Goal: Information Seeking & Learning: Learn about a topic

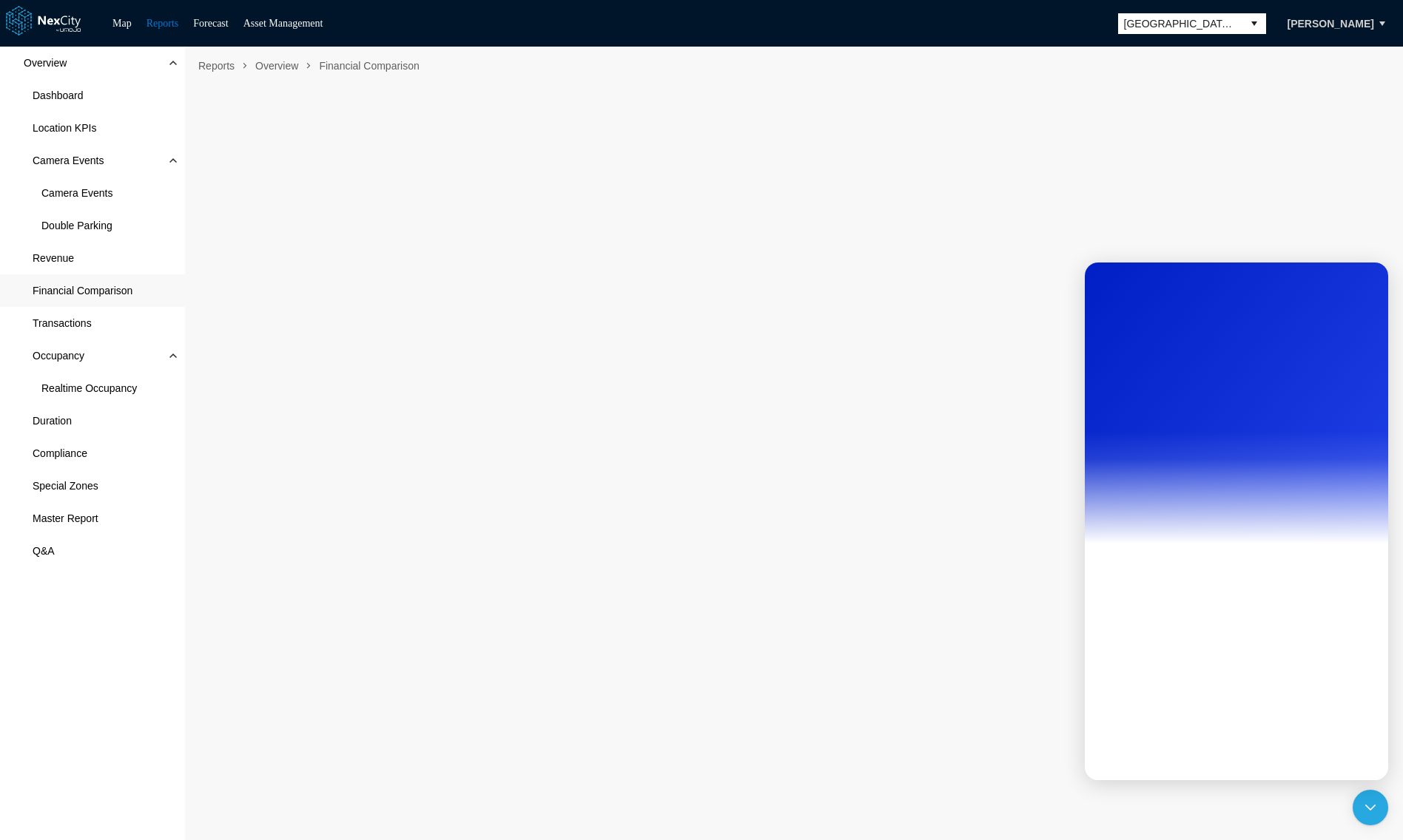
scroll to position [9, 0]
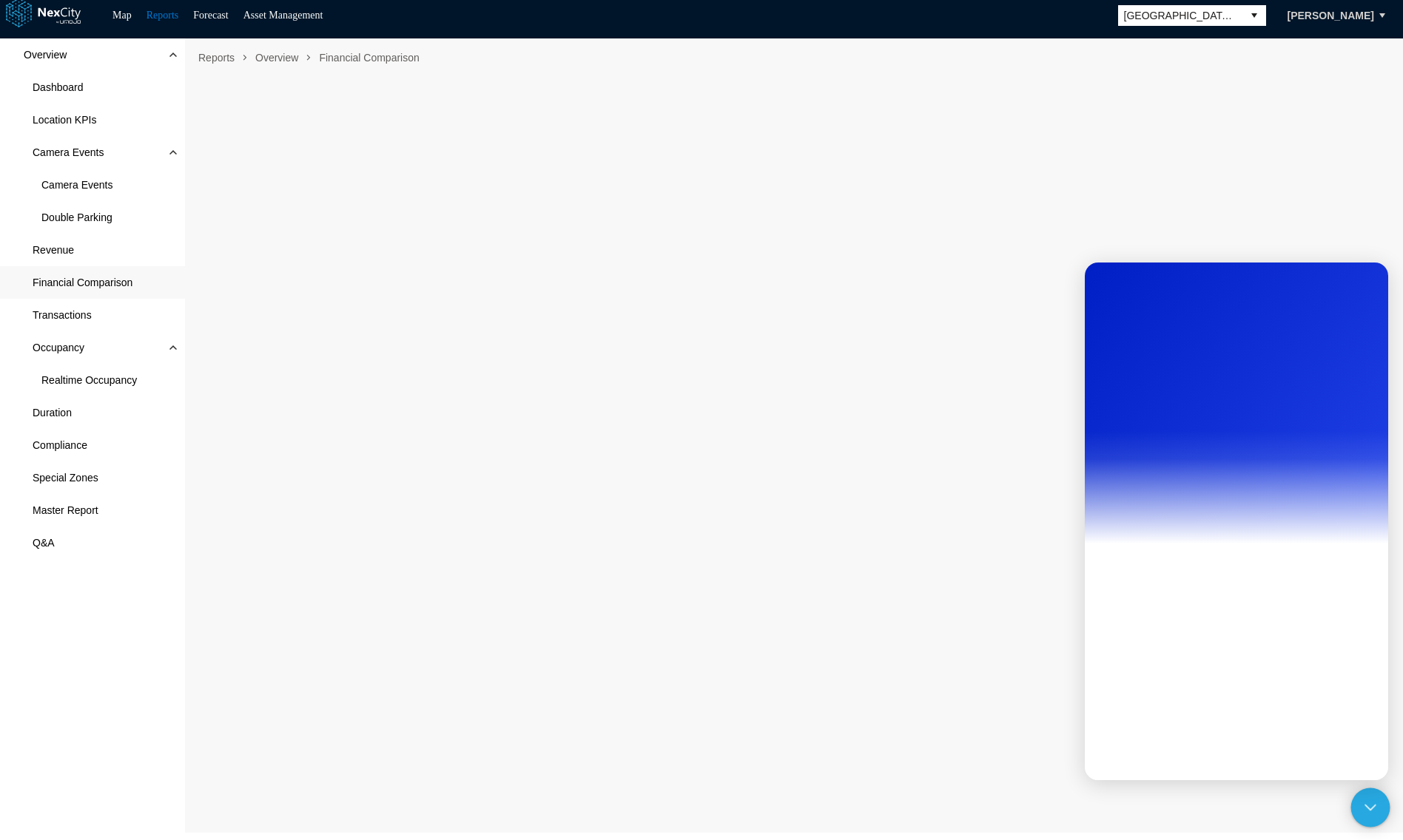
click at [1370, 811] on icon at bounding box center [1371, 808] width 11 height 11
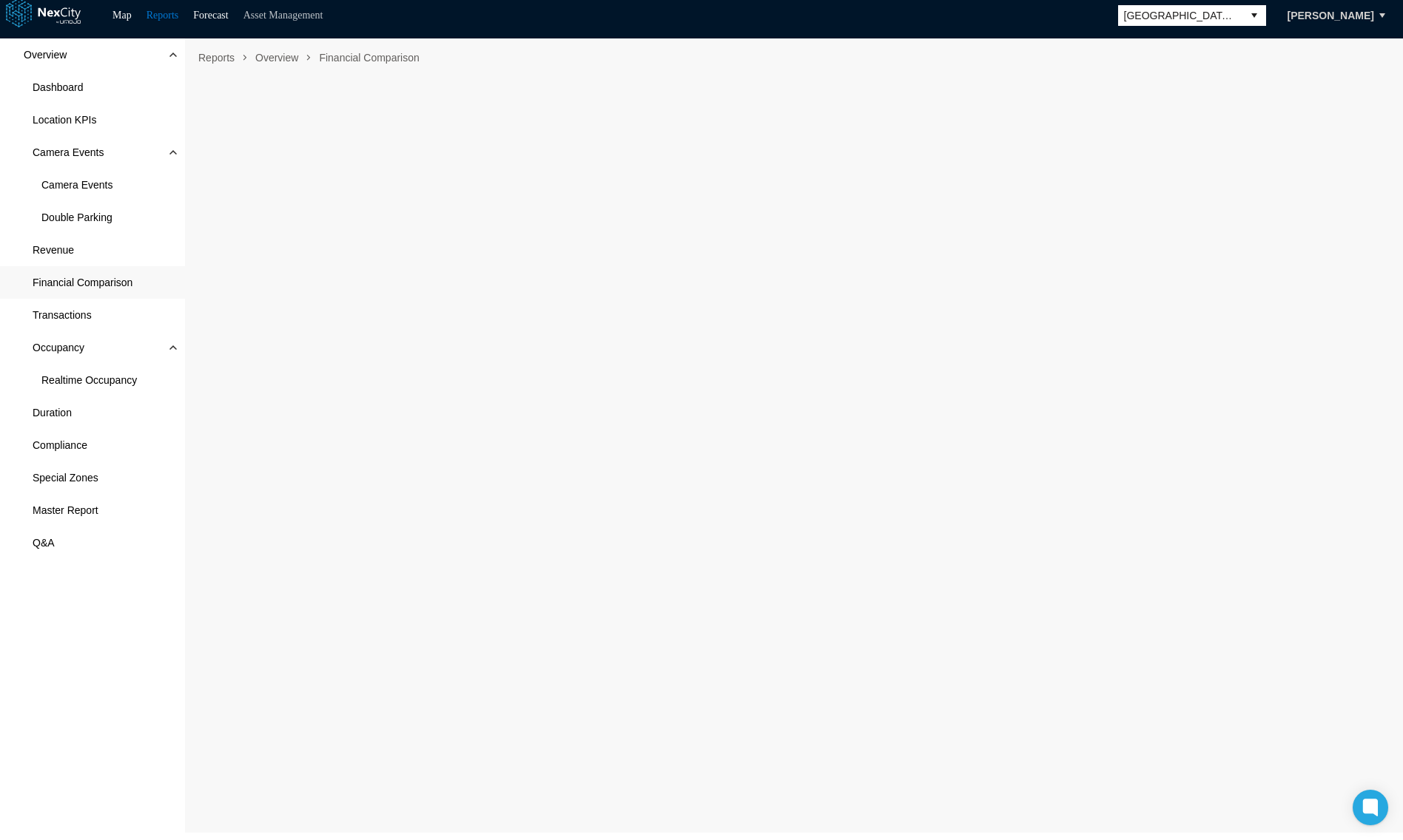
click at [281, 17] on link "Asset Management" at bounding box center [284, 15] width 80 height 11
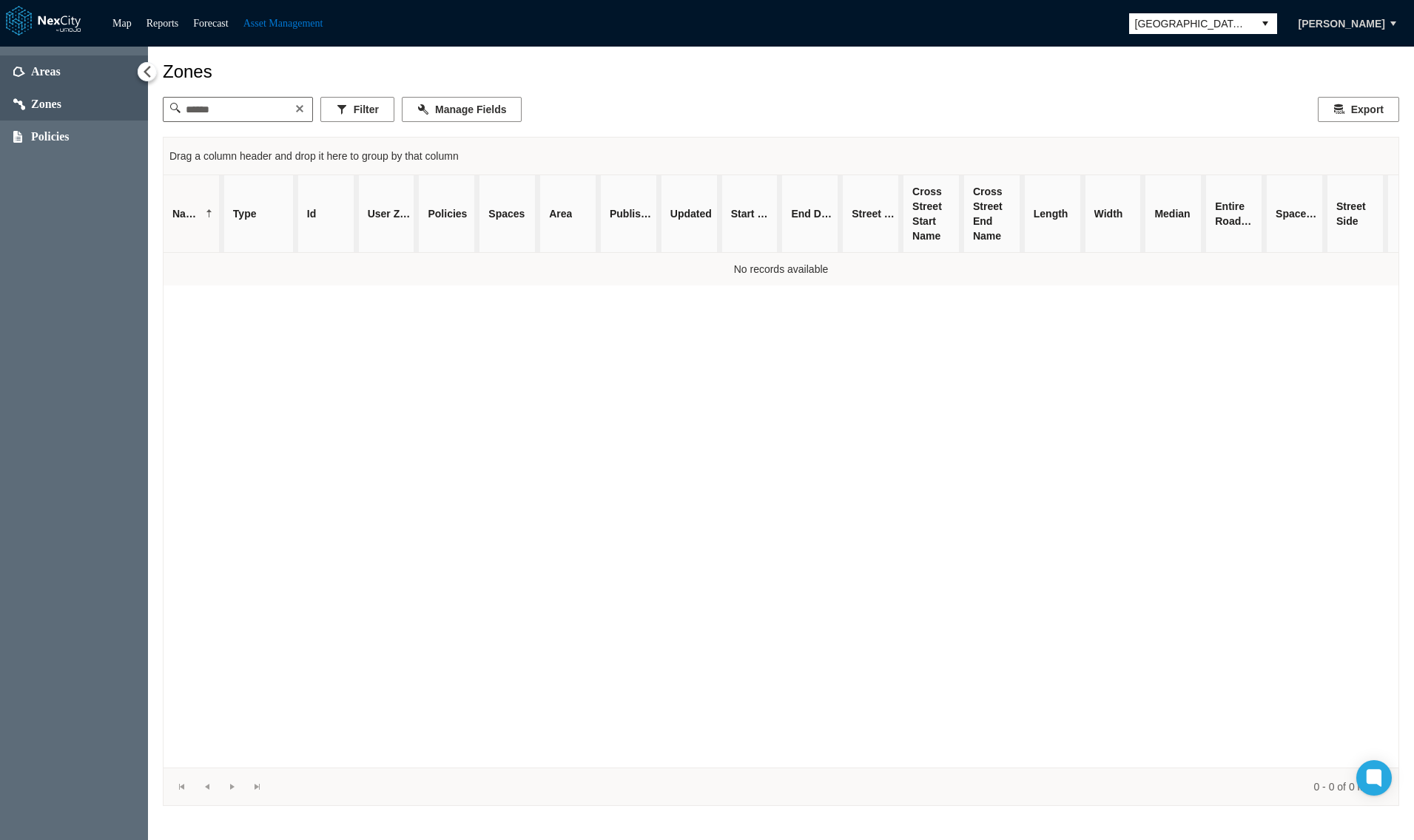
click at [52, 75] on span "Areas" at bounding box center [46, 72] width 29 height 15
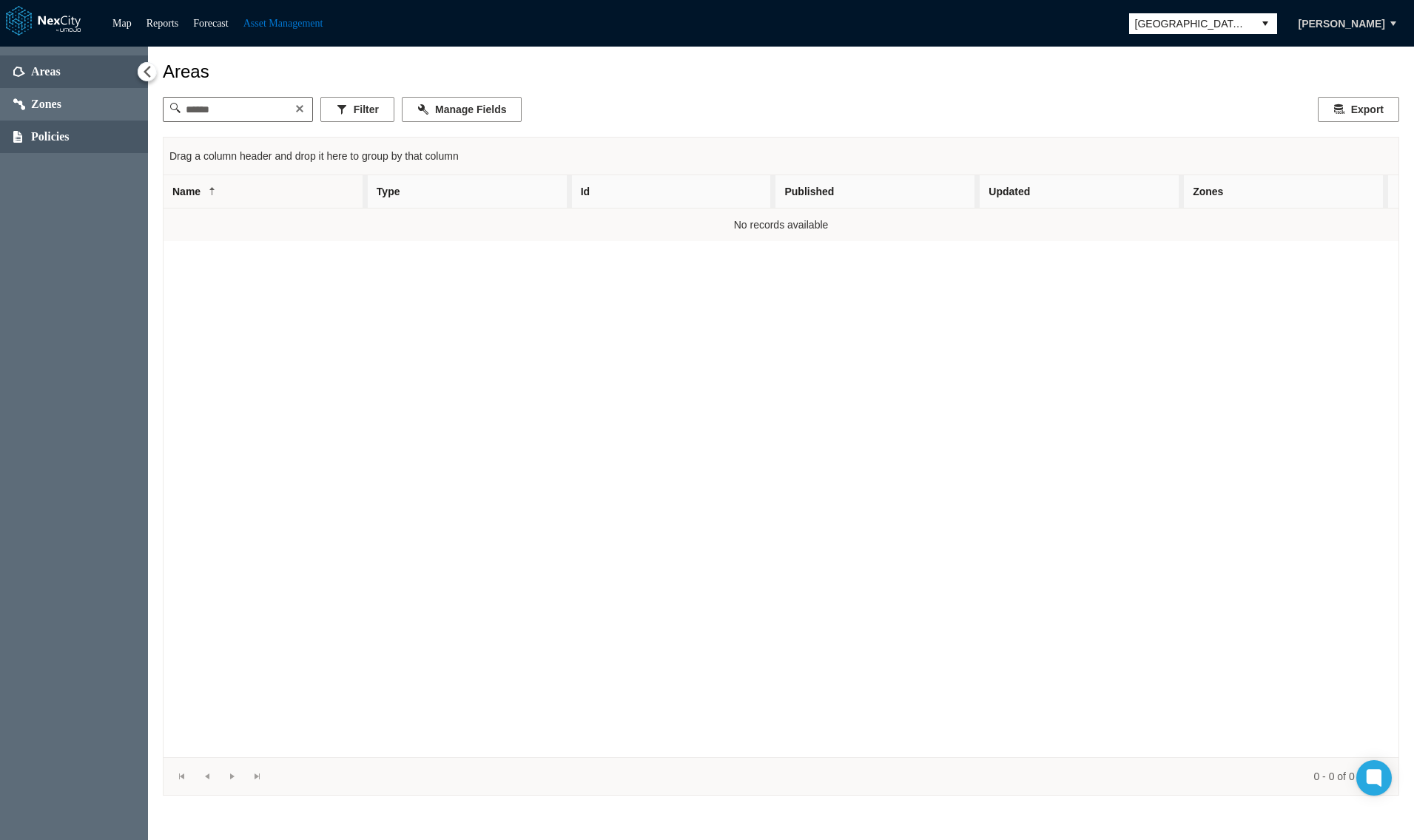
click at [50, 143] on span "Policies" at bounding box center [50, 137] width 38 height 15
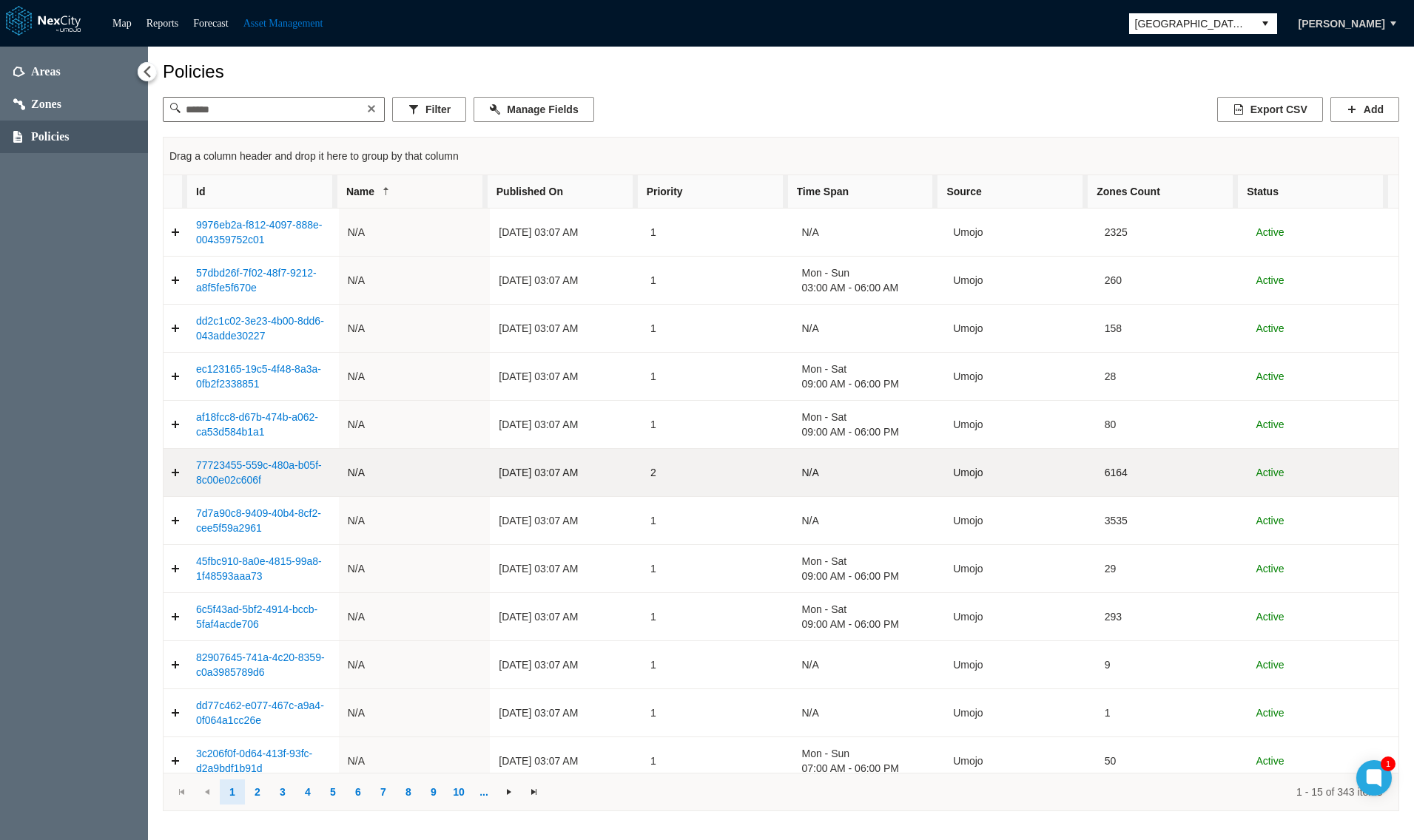
click at [228, 469] on link "77723455-559c-480a-b05f-8c00e02c606f" at bounding box center [259, 473] width 126 height 27
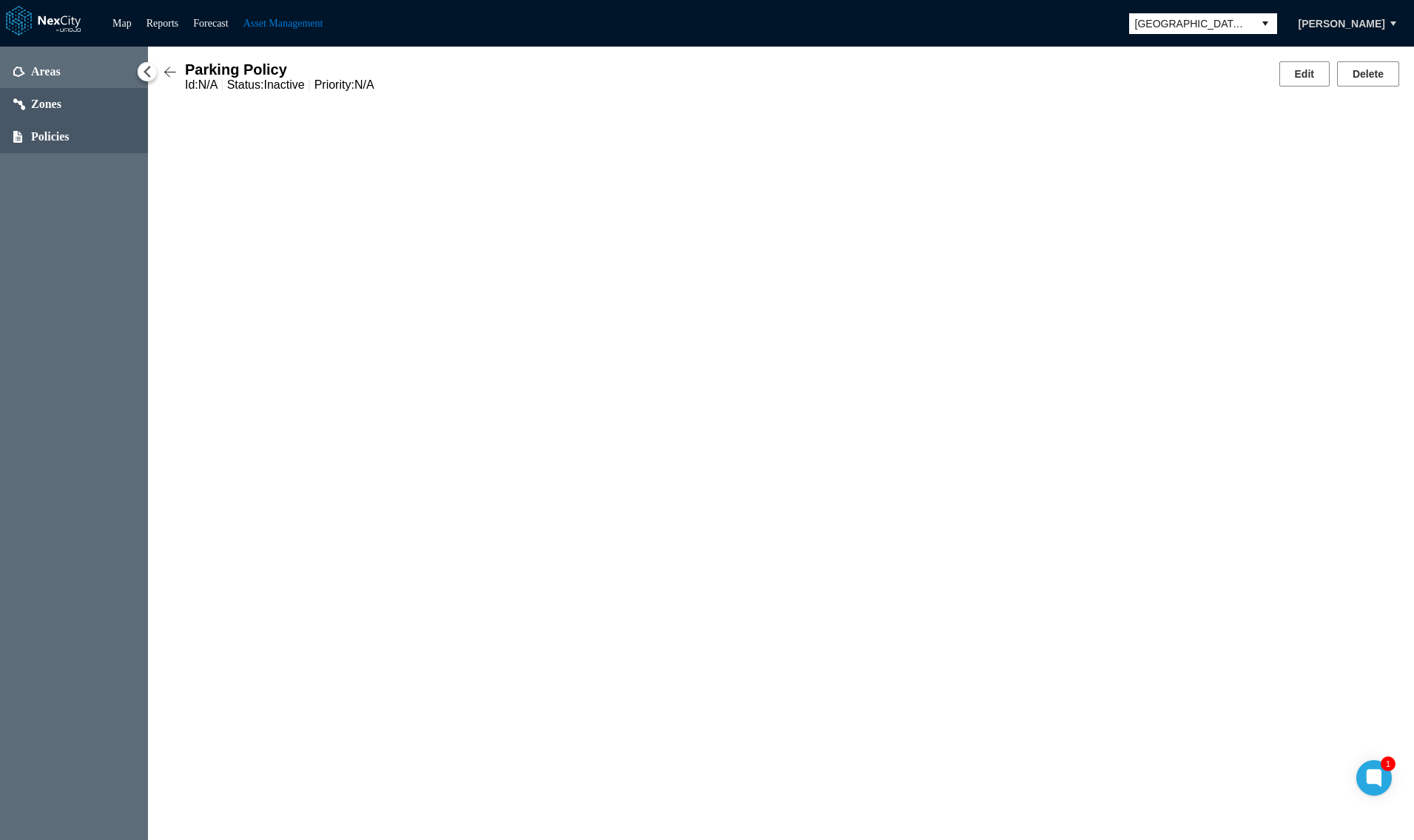
click at [62, 93] on span "Zones" at bounding box center [74, 105] width 148 height 32
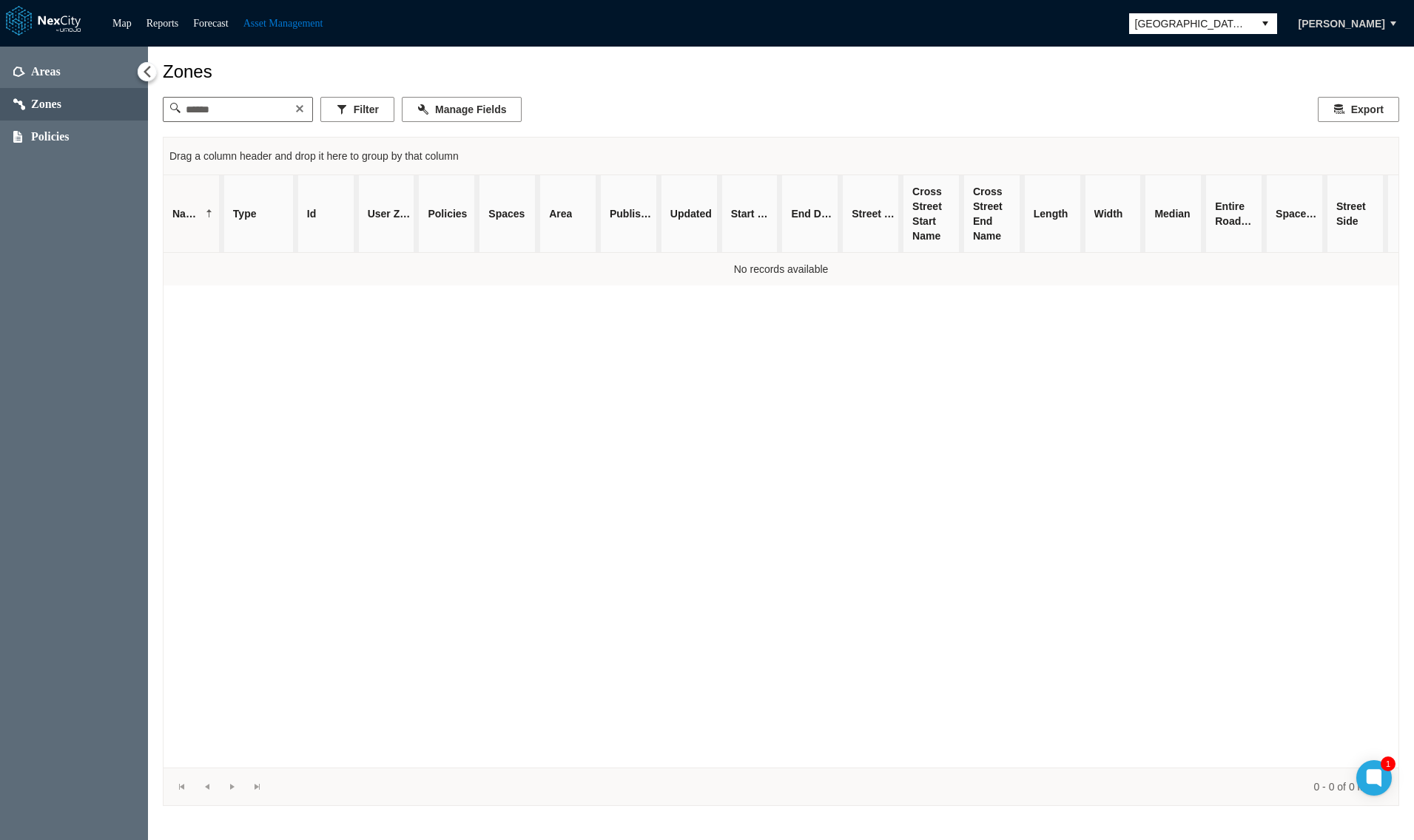
click at [45, 68] on span "Areas" at bounding box center [46, 72] width 29 height 15
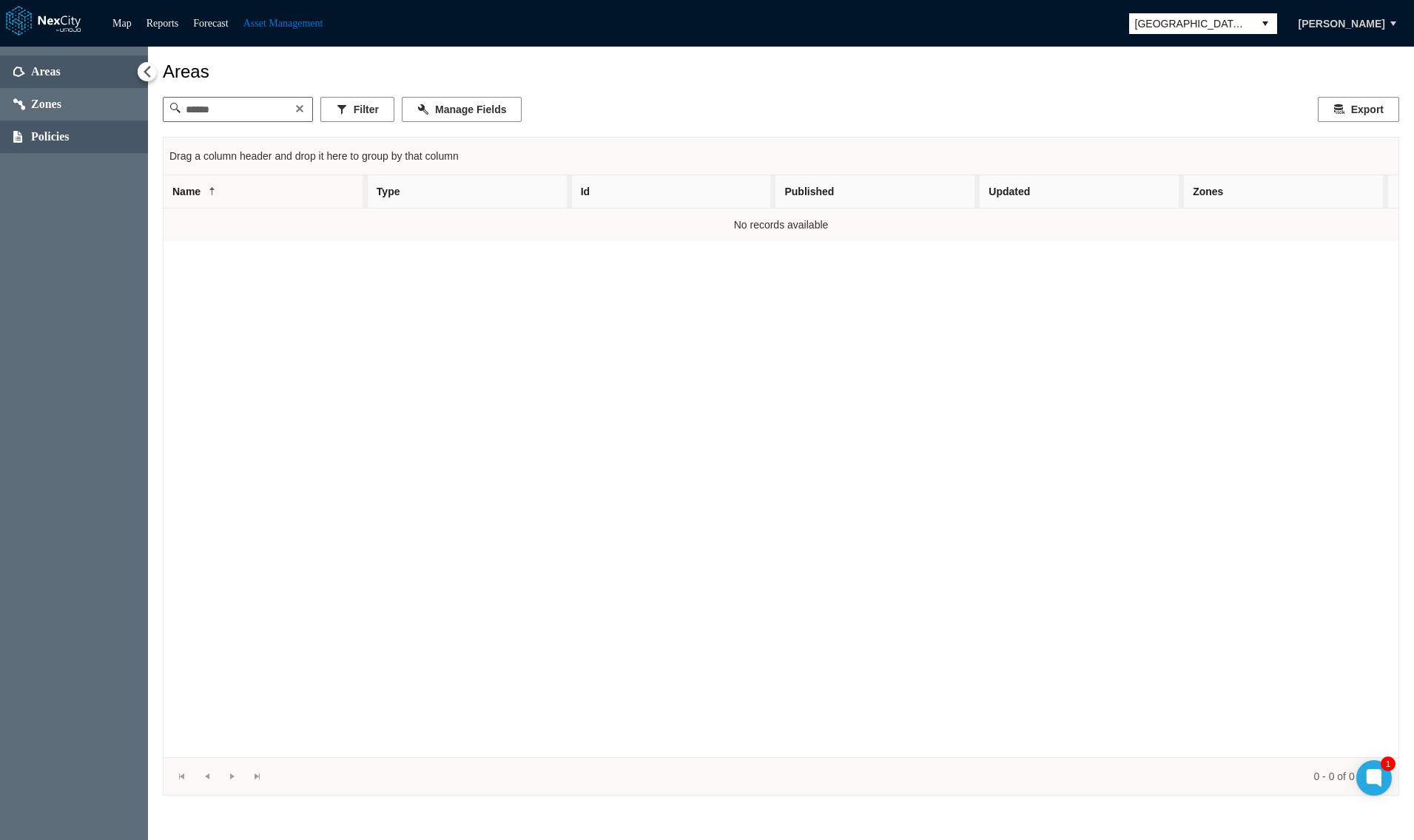
click at [39, 135] on span "Policies" at bounding box center [50, 137] width 38 height 15
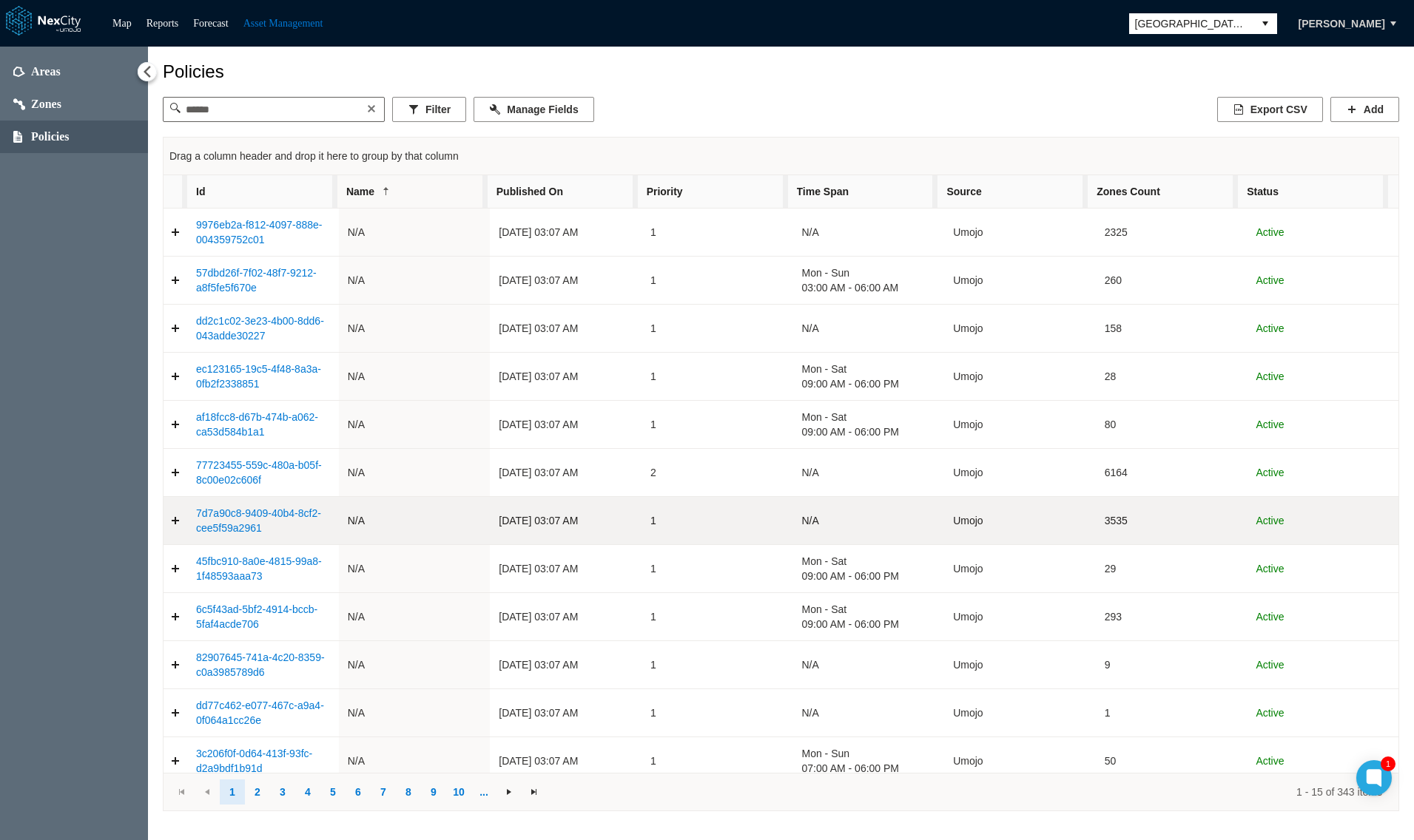
click at [180, 527] on link "Expand detail row" at bounding box center [175, 520] width 24 height 29
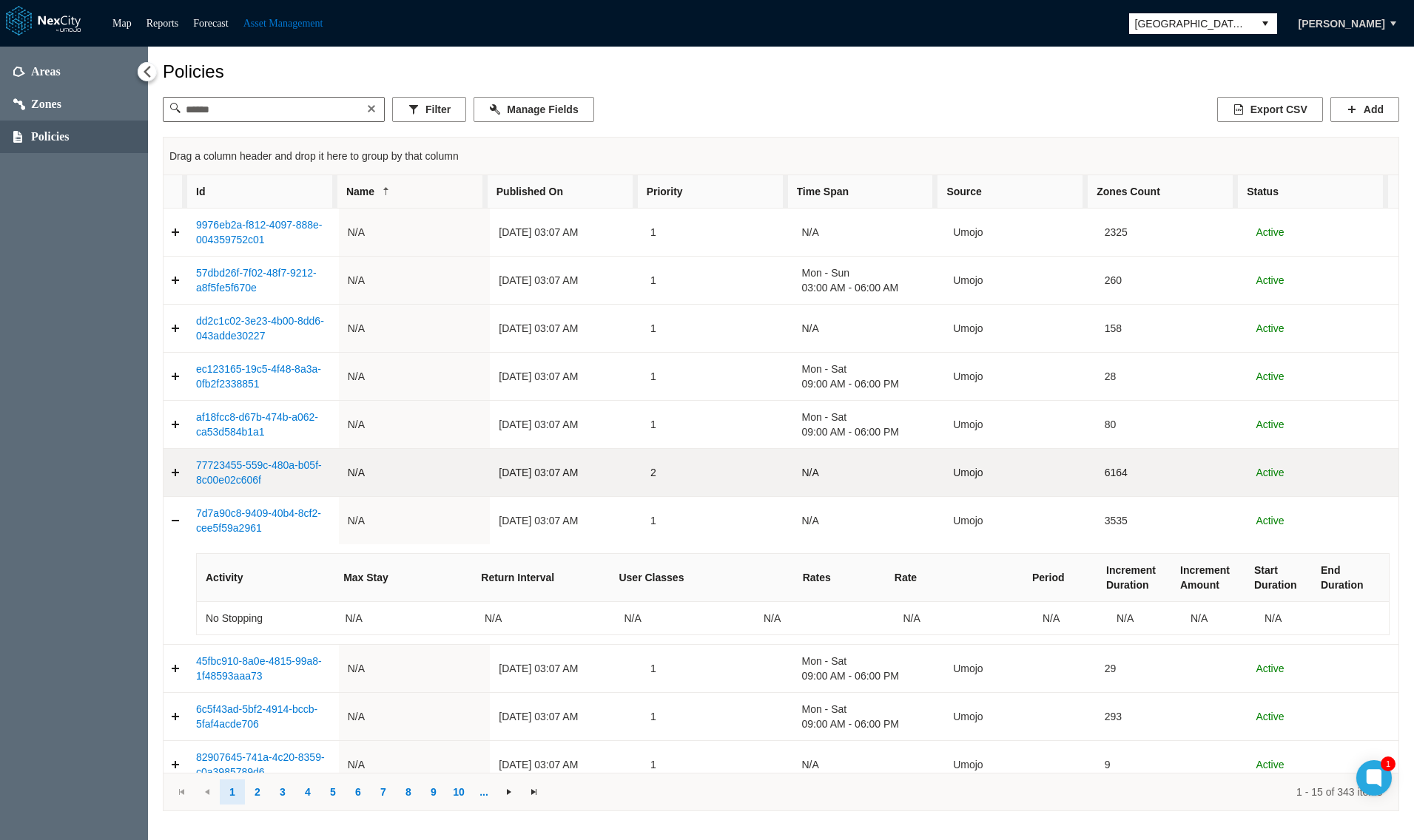
click at [178, 473] on link "Expand detail row" at bounding box center [175, 472] width 24 height 29
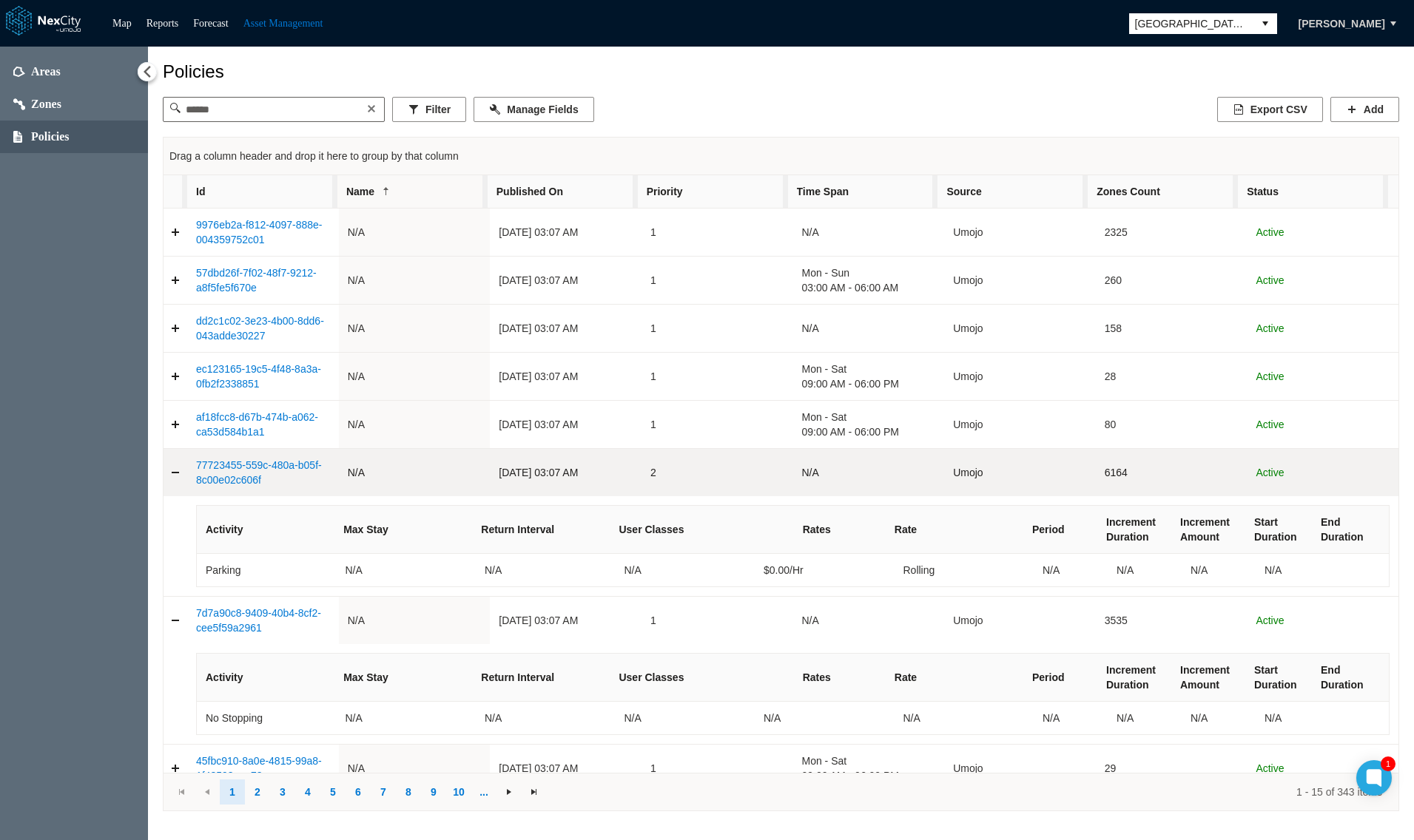
click at [257, 479] on link "77723455-559c-480a-b05f-8c00e02c606f" at bounding box center [259, 473] width 126 height 27
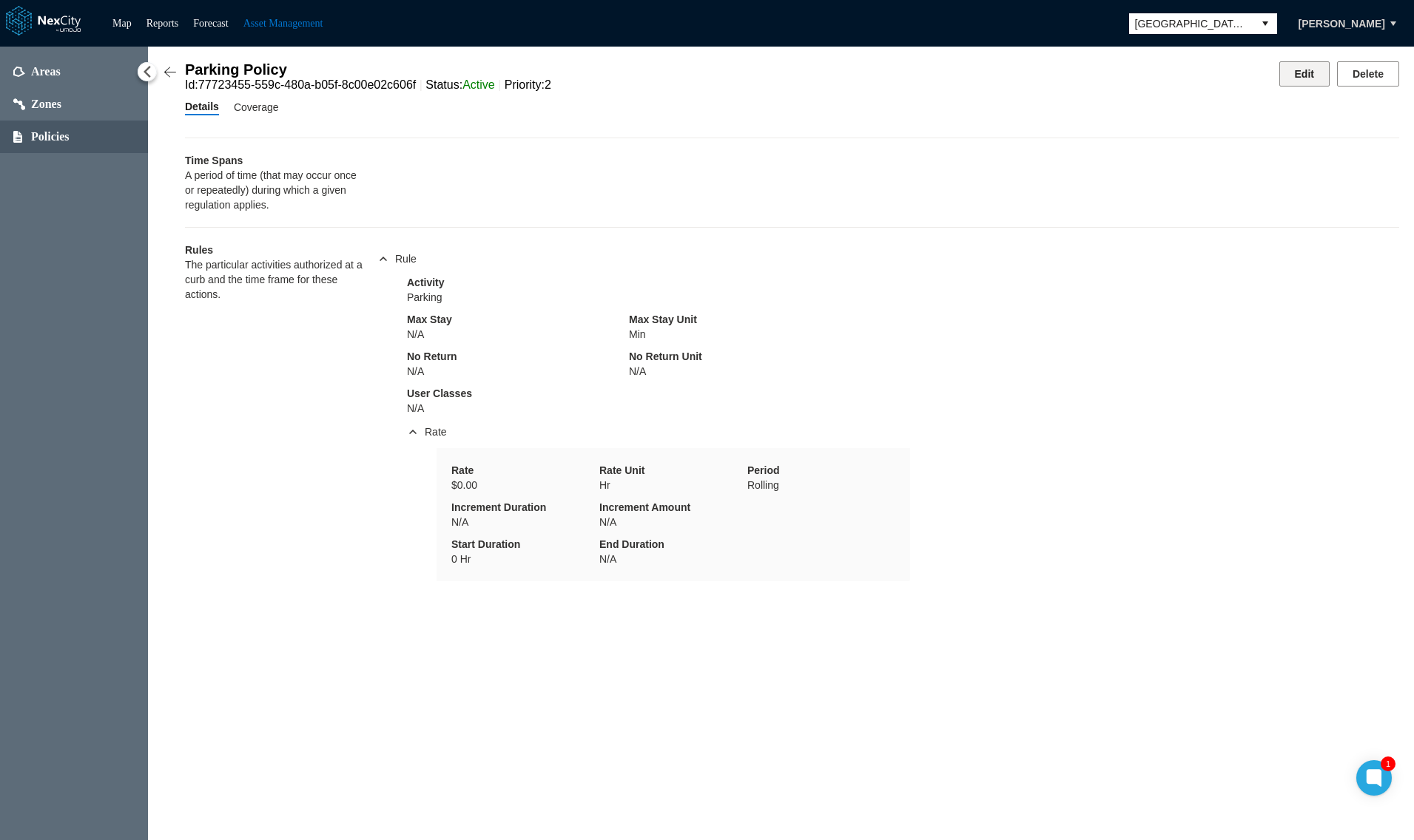
click at [1311, 73] on button "Edit" at bounding box center [1304, 74] width 50 height 25
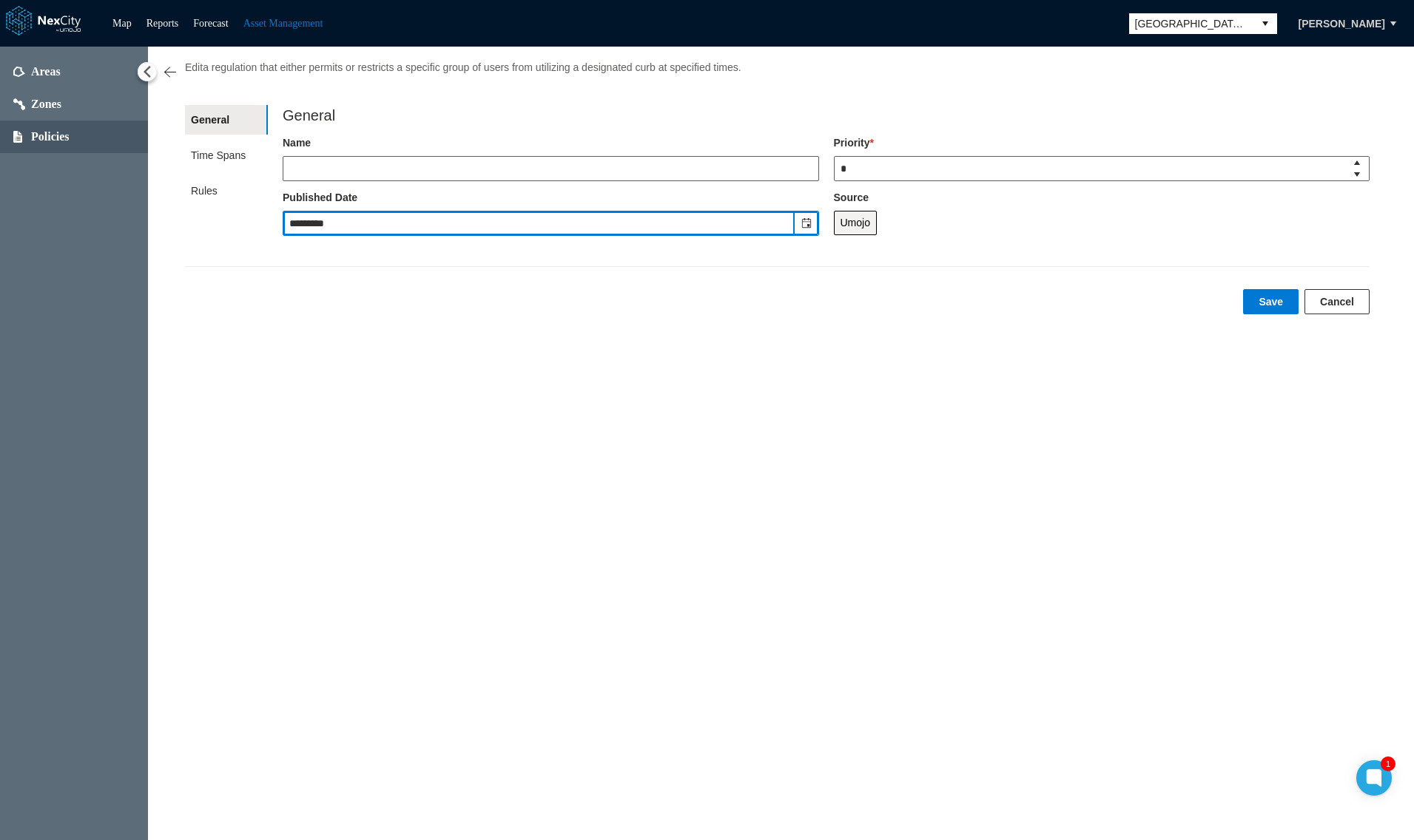
click at [327, 229] on input "*********" at bounding box center [539, 223] width 511 height 24
click at [1338, 298] on button "Cancel" at bounding box center [1337, 302] width 65 height 25
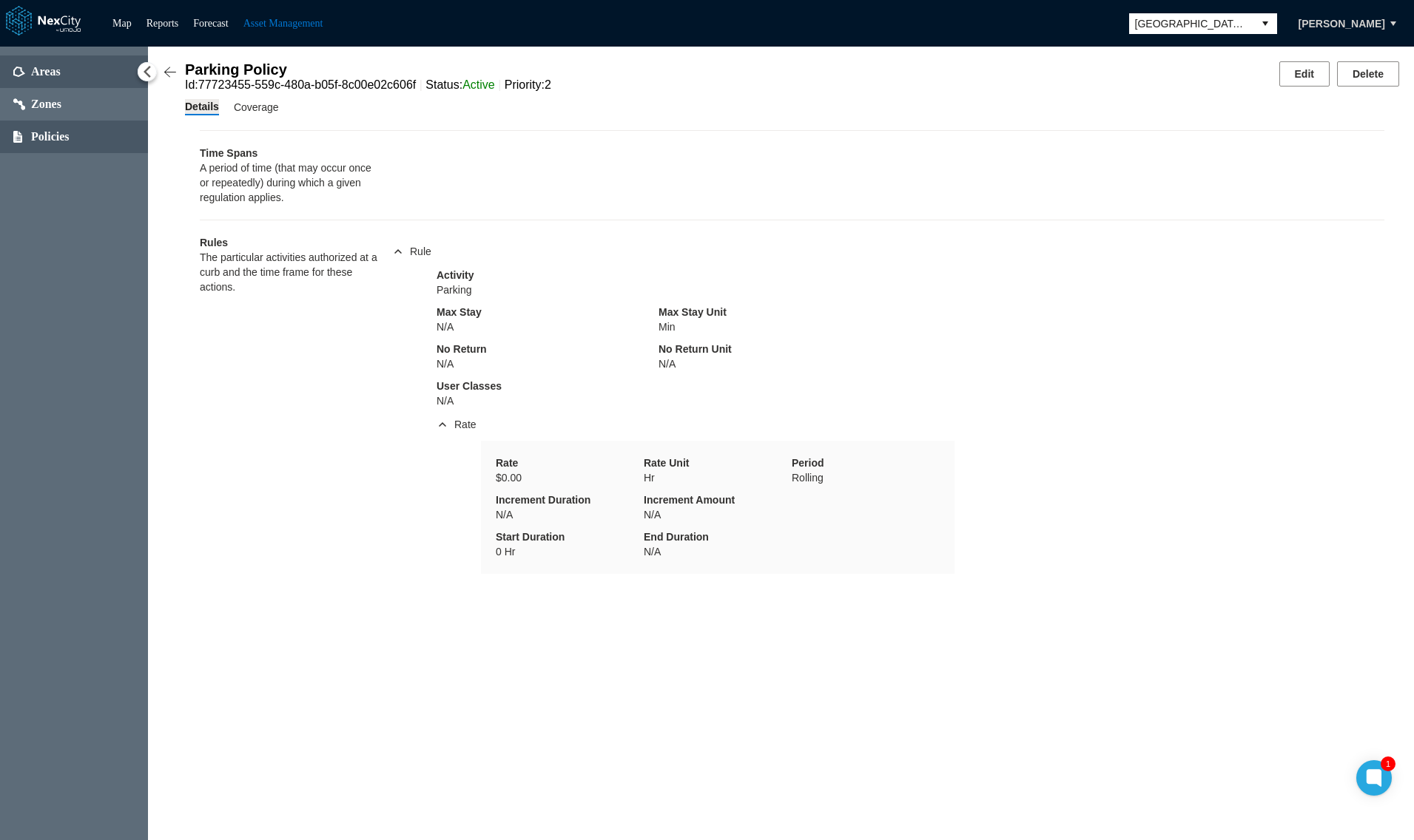
click at [50, 70] on span "Areas" at bounding box center [46, 72] width 29 height 15
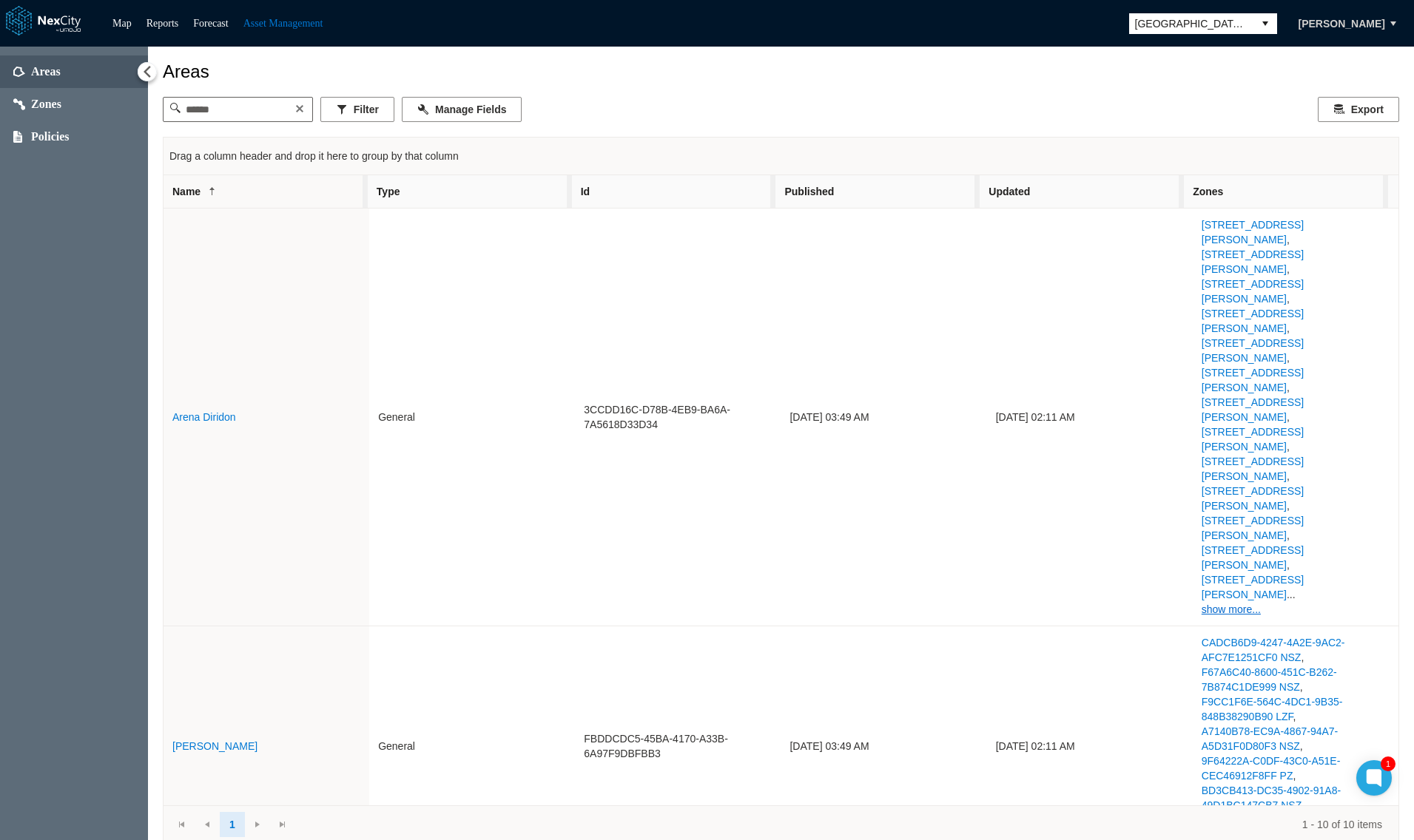
click at [64, 103] on span "Zones" at bounding box center [74, 105] width 148 height 32
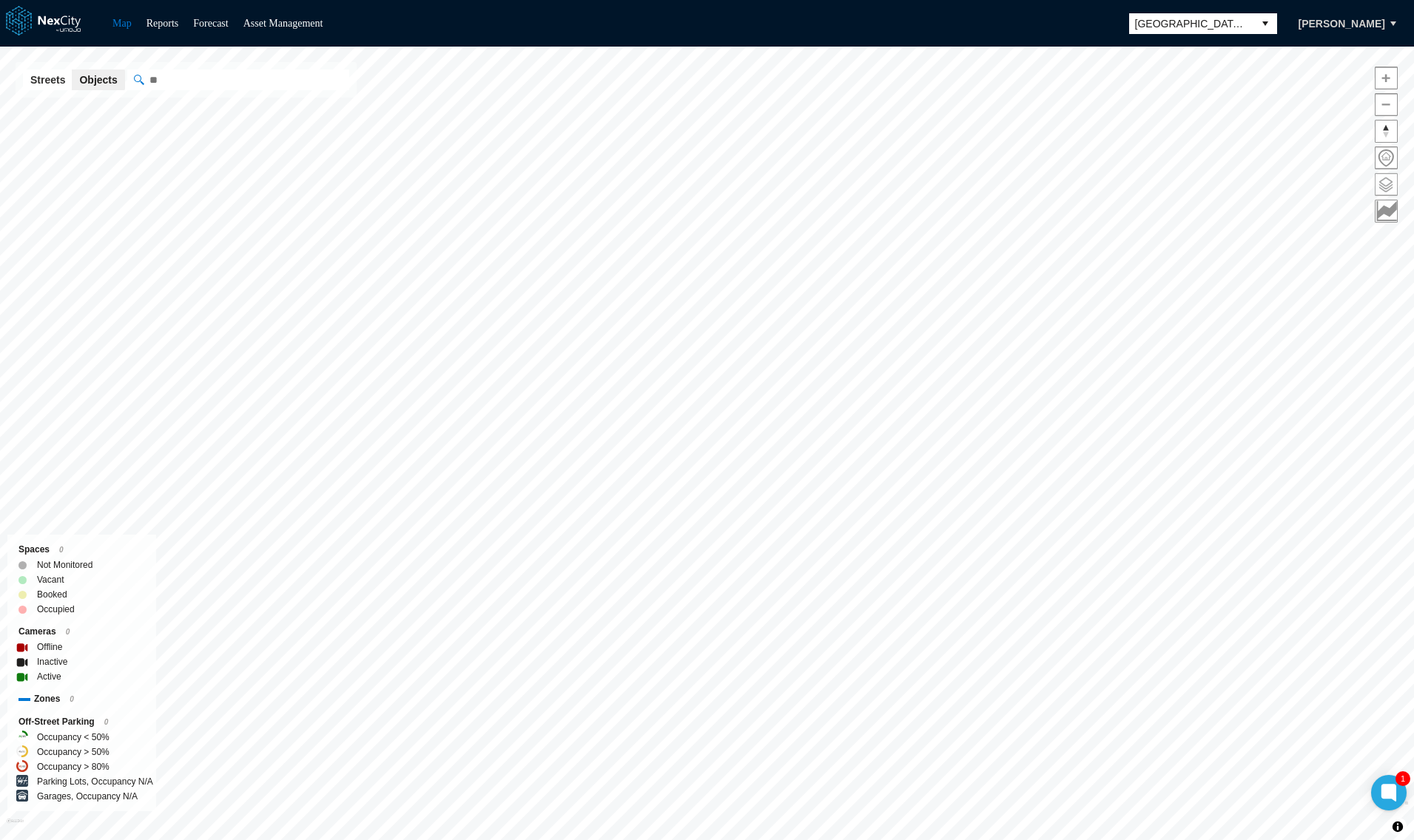
click at [1394, 185] on span at bounding box center [1386, 185] width 22 height 22
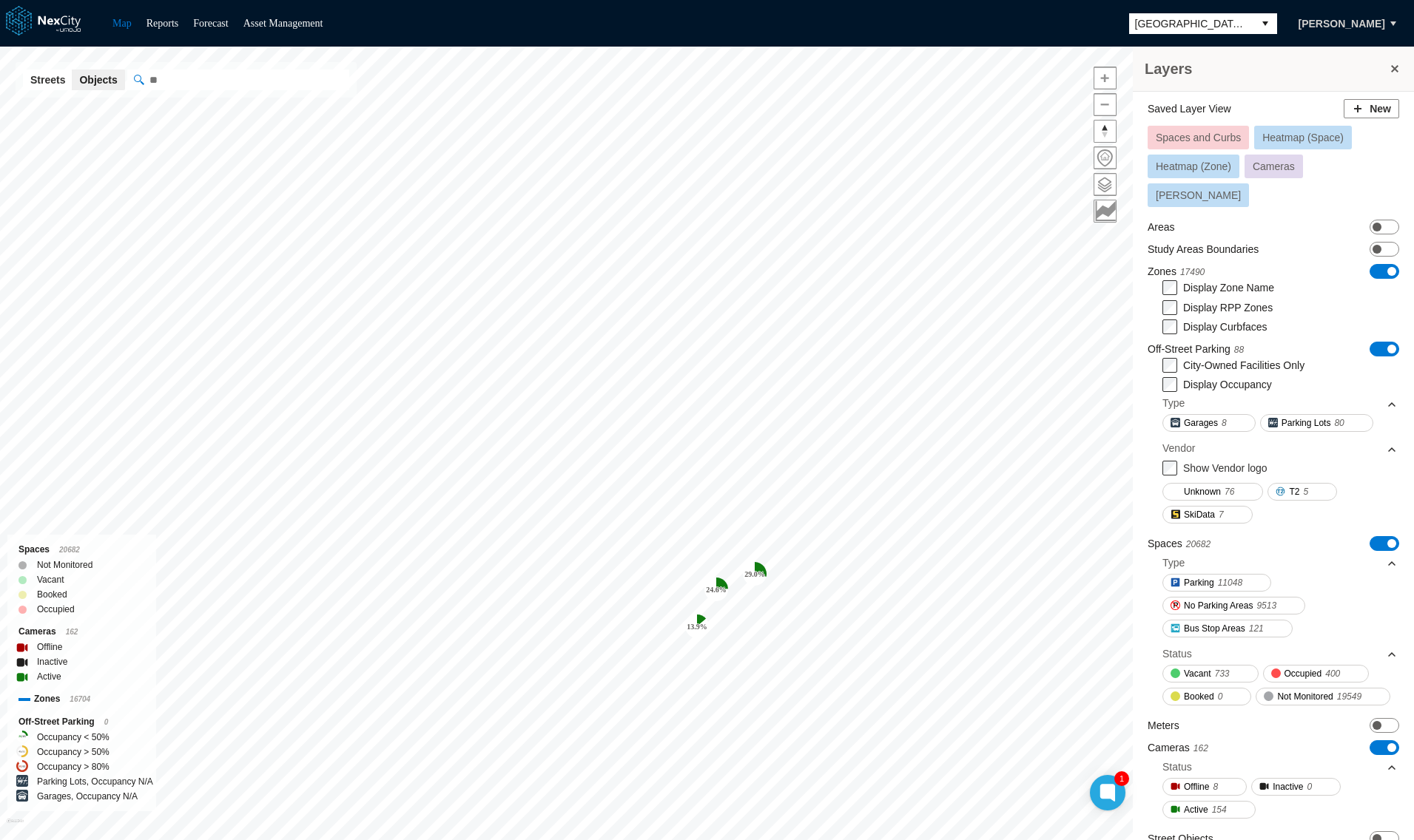
click at [722, 594] on tspan "24.6 %" at bounding box center [717, 590] width 21 height 9
click at [411, 640] on div "Reports Street View More Info" at bounding box center [459, 633] width 488 height 15
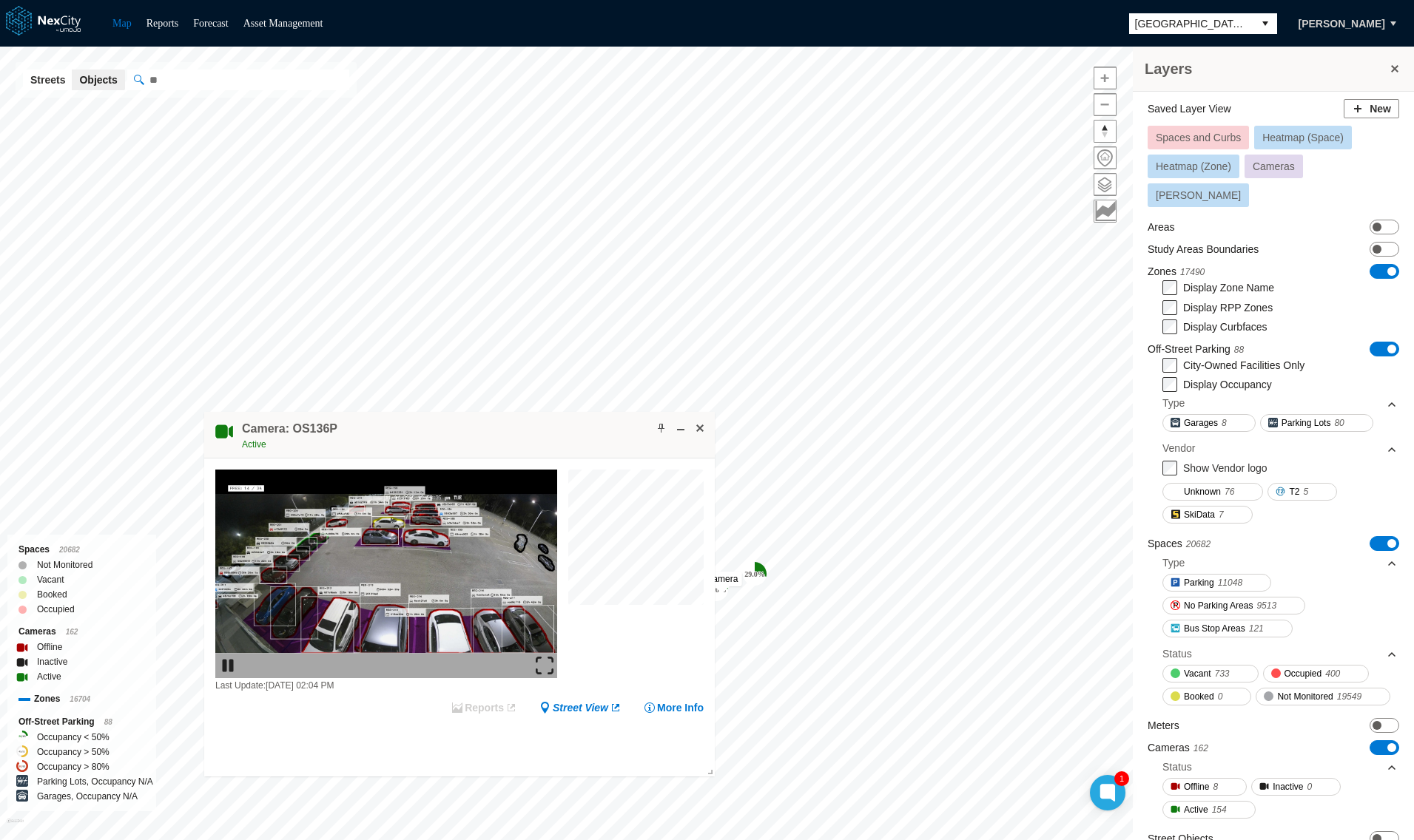
click at [481, 703] on div "Reports" at bounding box center [483, 708] width 66 height 15
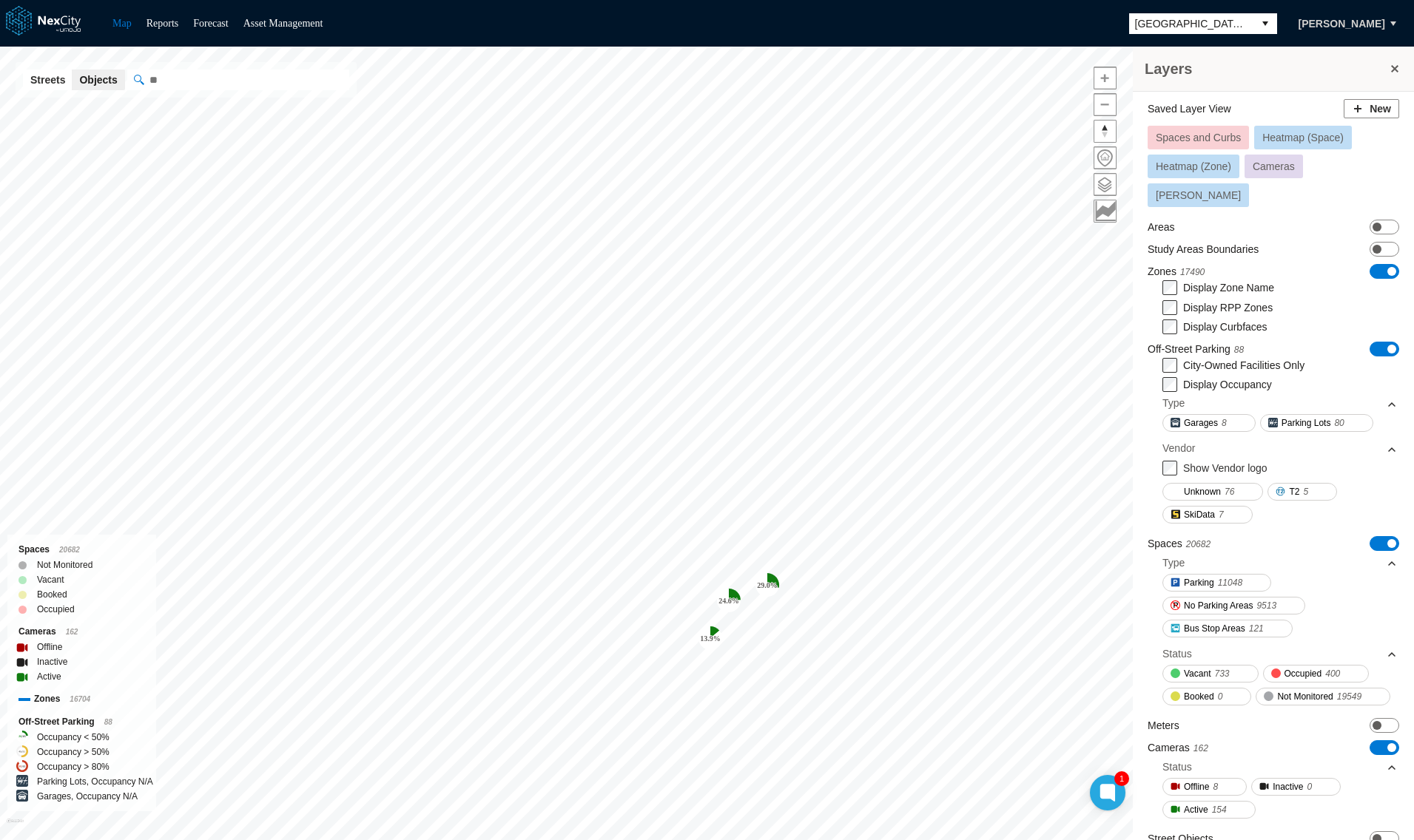
click at [726, 598] on tspan "24.6 %" at bounding box center [729, 601] width 21 height 9
click at [604, 545] on tspan "24.6 %" at bounding box center [605, 549] width 21 height 9
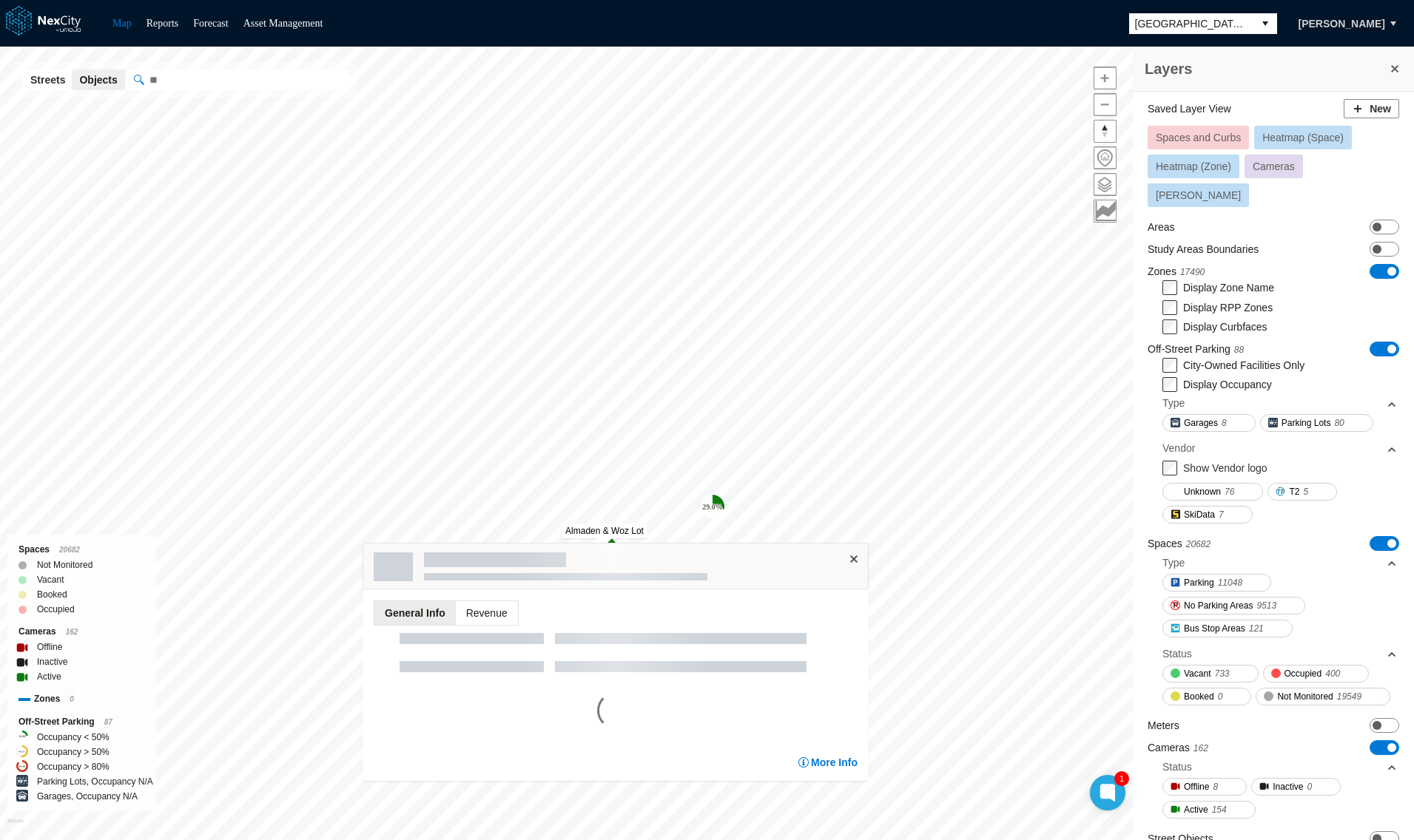
click at [488, 609] on span "Revenue" at bounding box center [485, 613] width 62 height 24
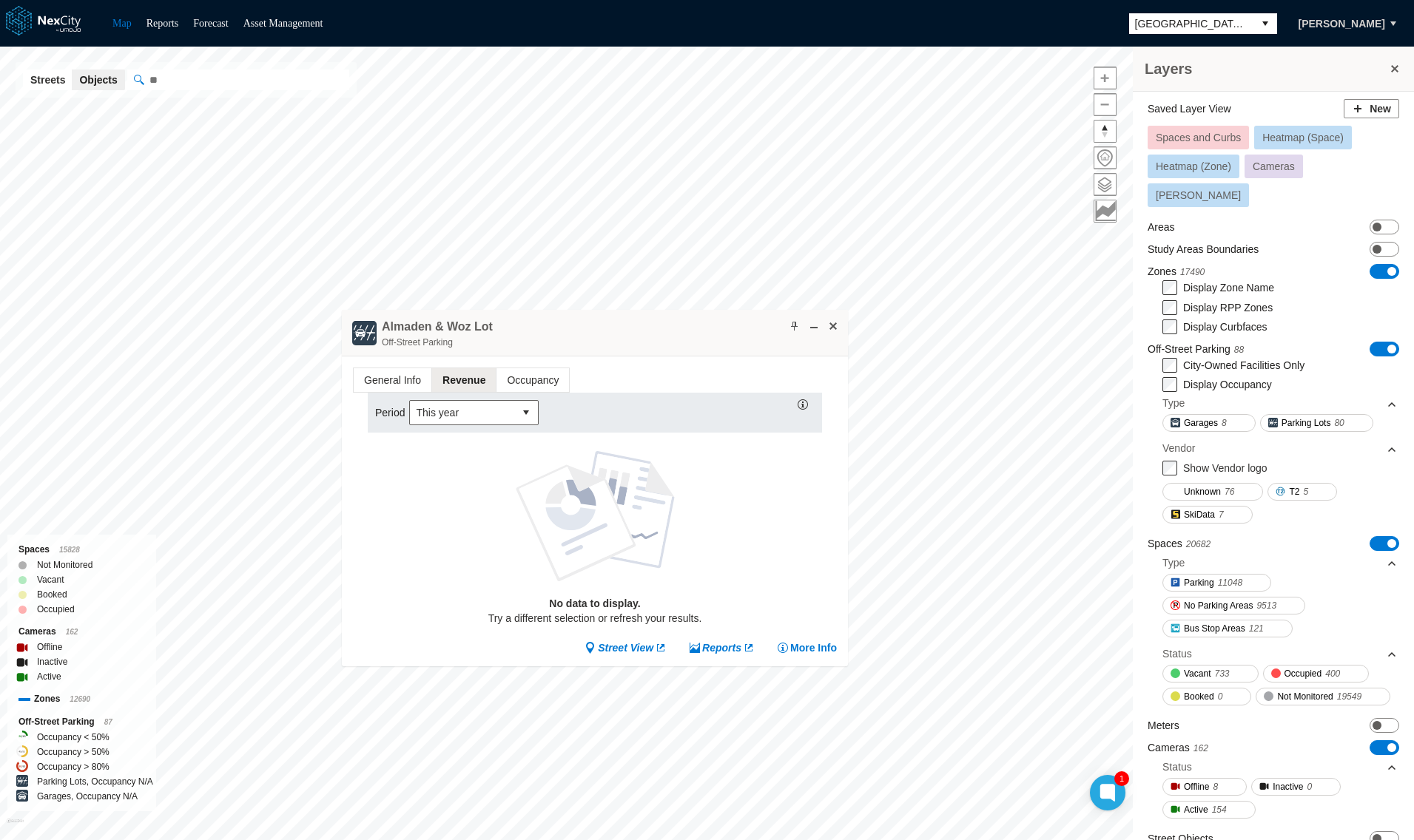
click at [451, 378] on span "Revenue" at bounding box center [463, 380] width 64 height 24
click at [843, 323] on div "Almaden & Woz Lot Off-Street Parking" at bounding box center [595, 333] width 506 height 47
click at [831, 330] on span at bounding box center [833, 326] width 11 height 11
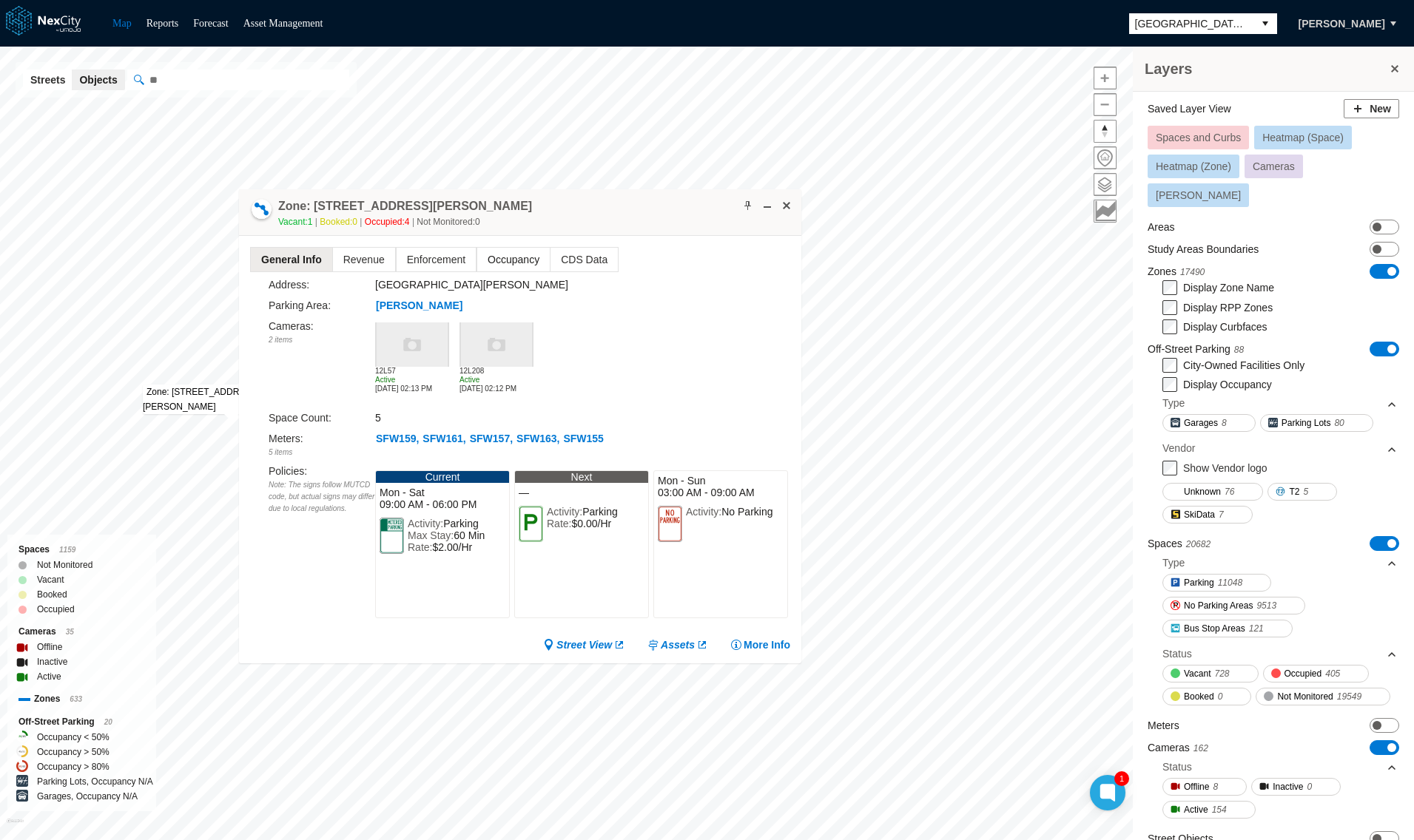
click at [504, 260] on span "Occupancy" at bounding box center [514, 259] width 72 height 24
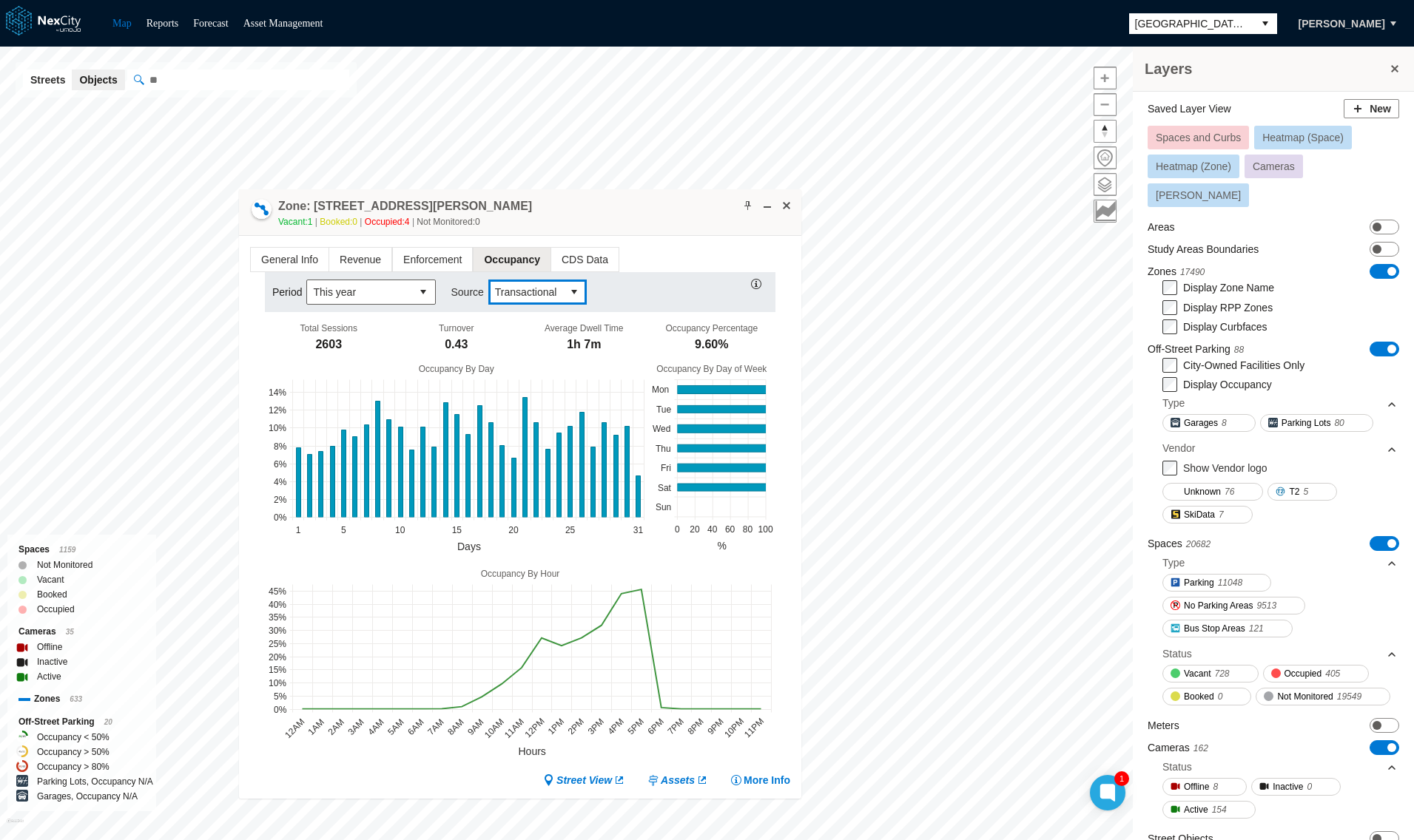
click at [521, 301] on span "Transactional" at bounding box center [526, 292] width 74 height 24
click at [500, 316] on span "Camera" at bounding box center [510, 318] width 37 height 15
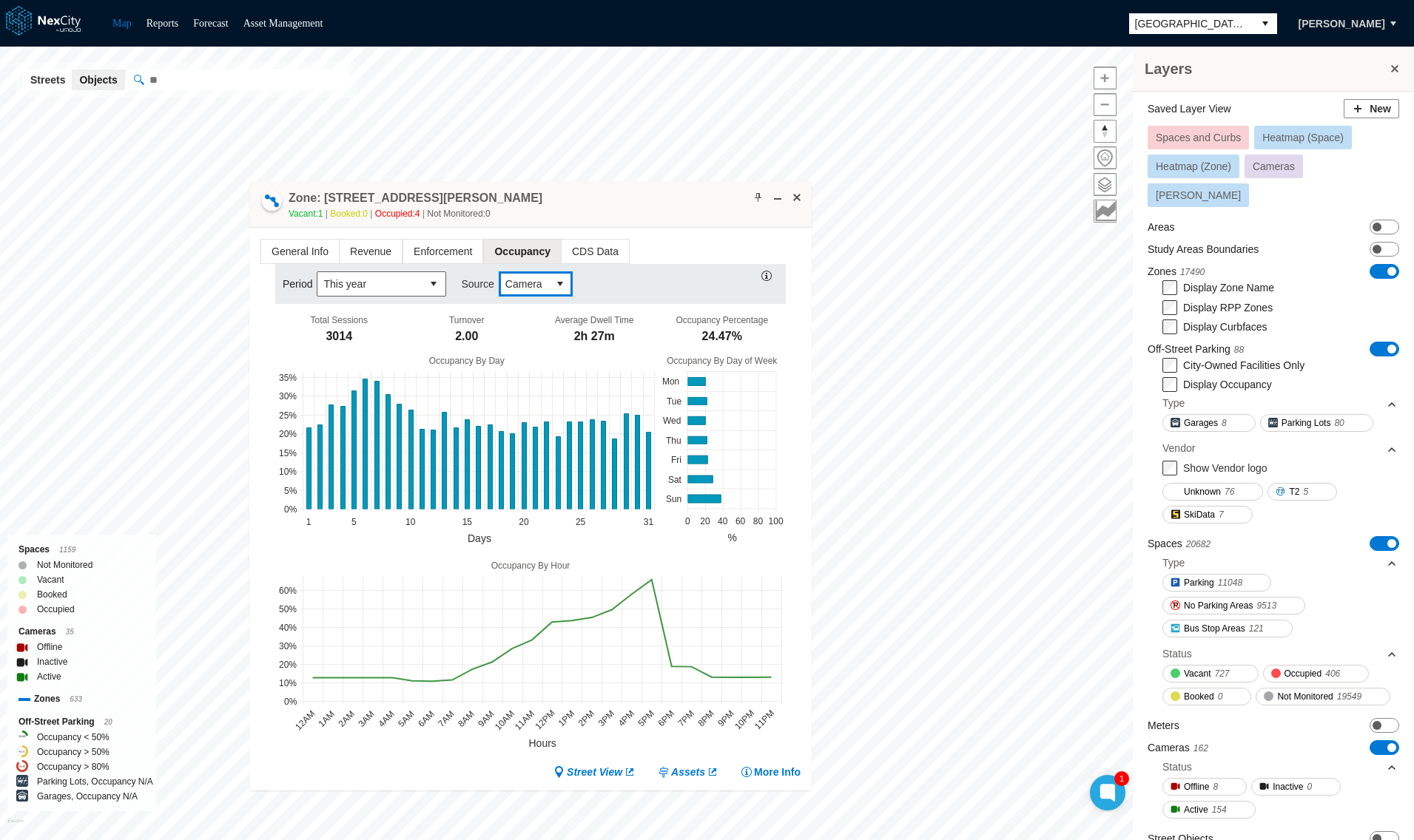
click at [796, 188] on div "Zone: 149 W San Fernando St NPZ-PZ Vacant: 1 Booked: 0 Occupied: 4 Not Monitore…" at bounding box center [530, 205] width 562 height 47
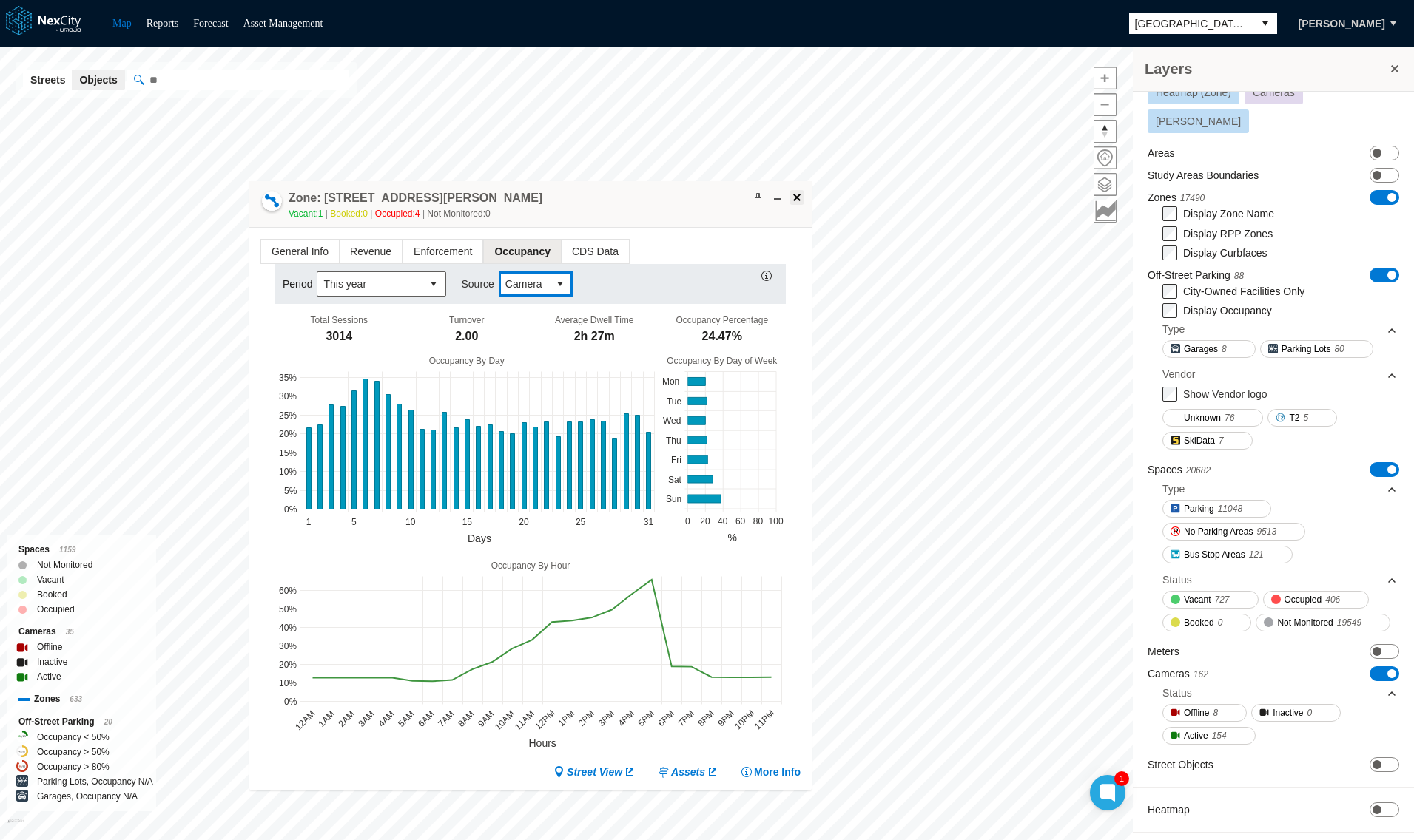
click at [800, 195] on span at bounding box center [796, 197] width 11 height 11
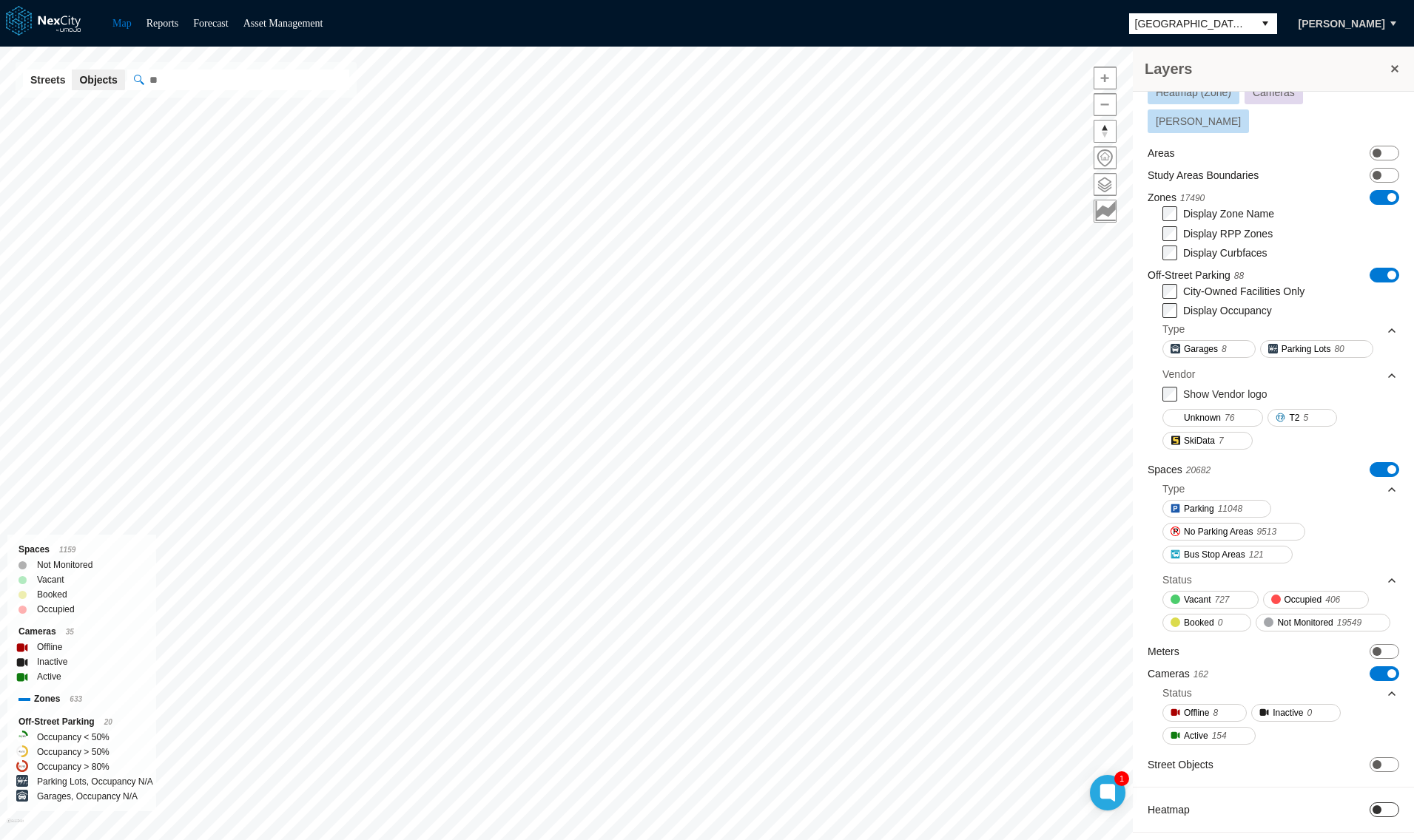
click at [1372, 806] on span at bounding box center [1376, 810] width 9 height 9
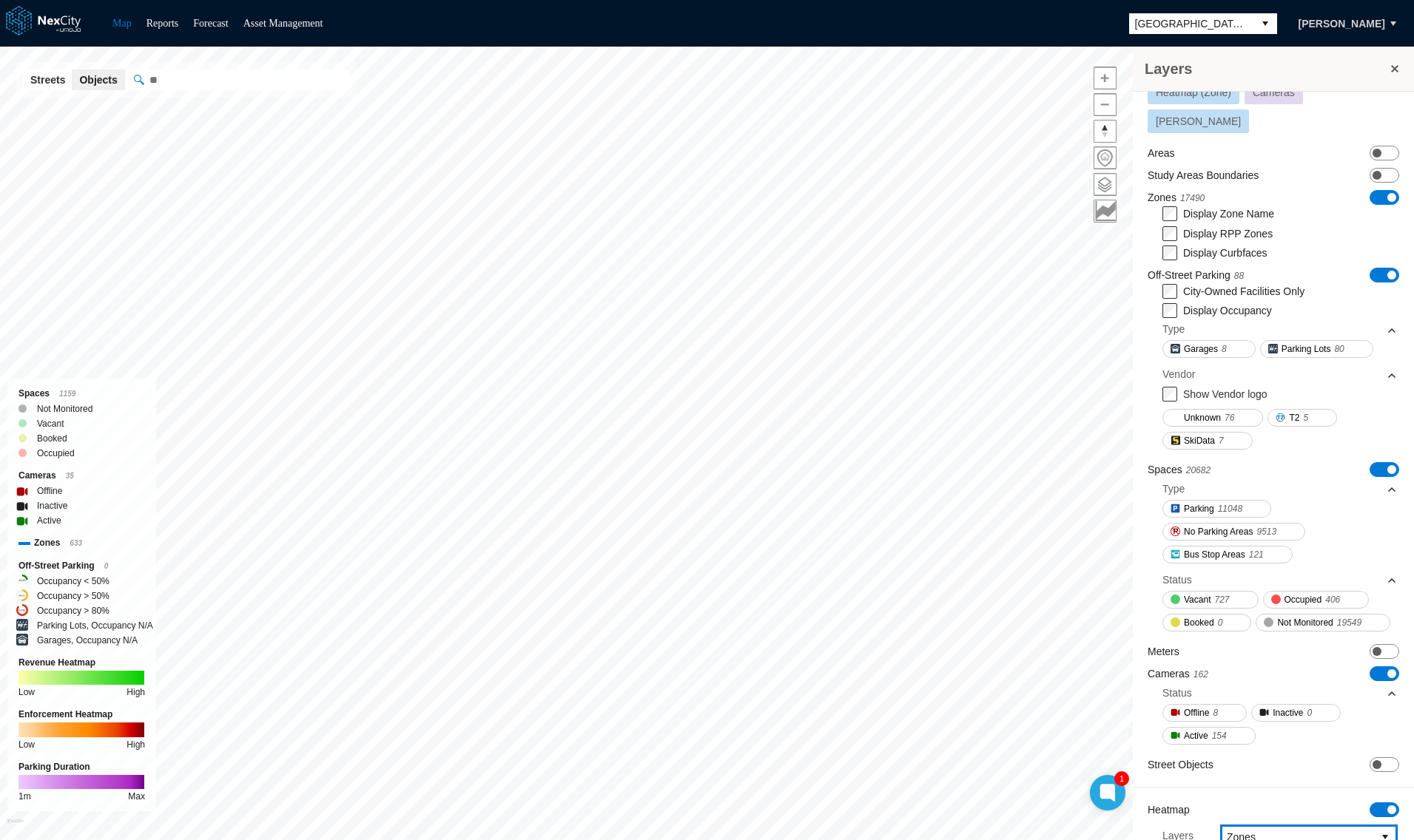
click at [1255, 830] on span "Zones" at bounding box center [1297, 837] width 141 height 15
click at [1249, 756] on li "Meters" at bounding box center [1298, 753] width 178 height 27
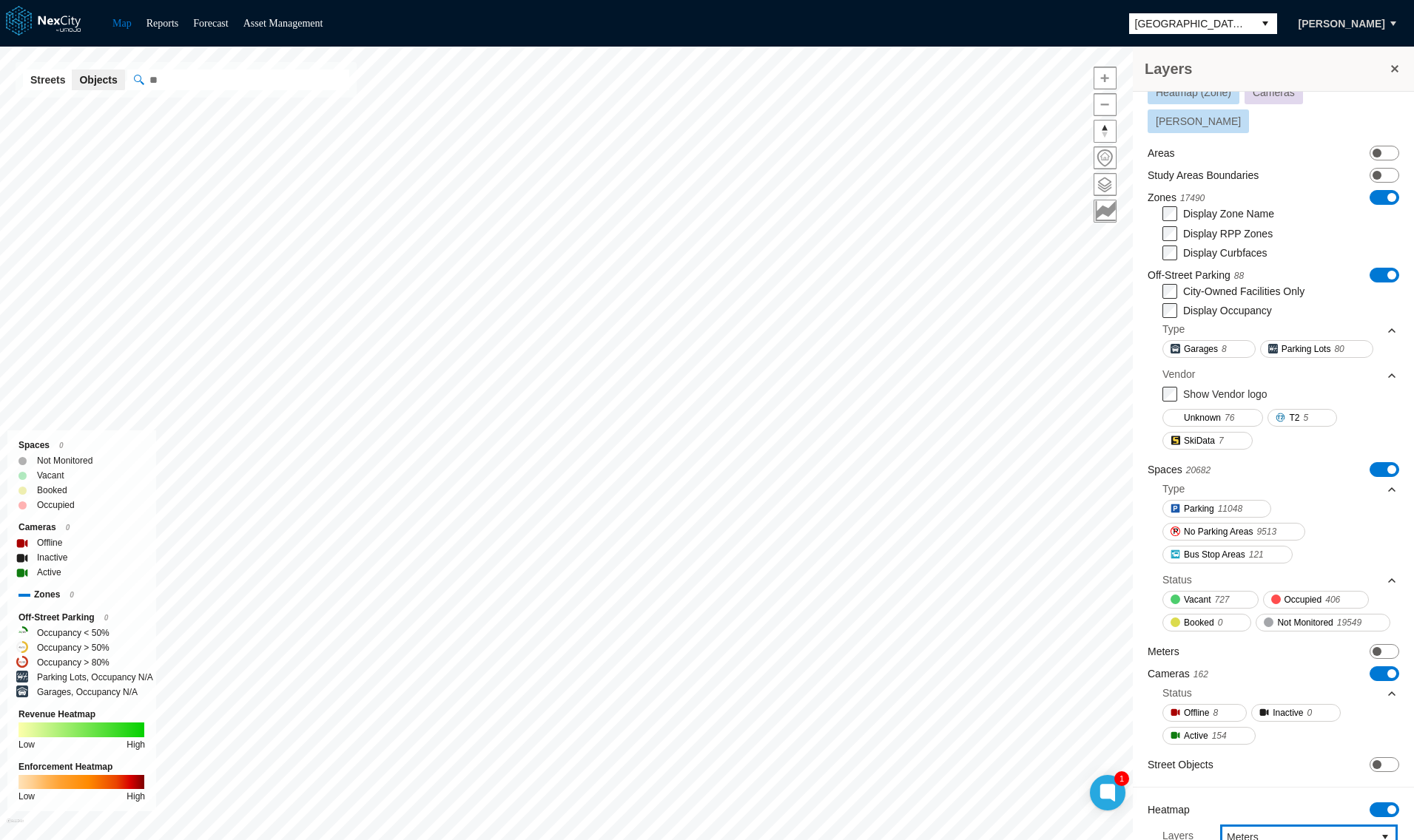
scroll to position [0, 0]
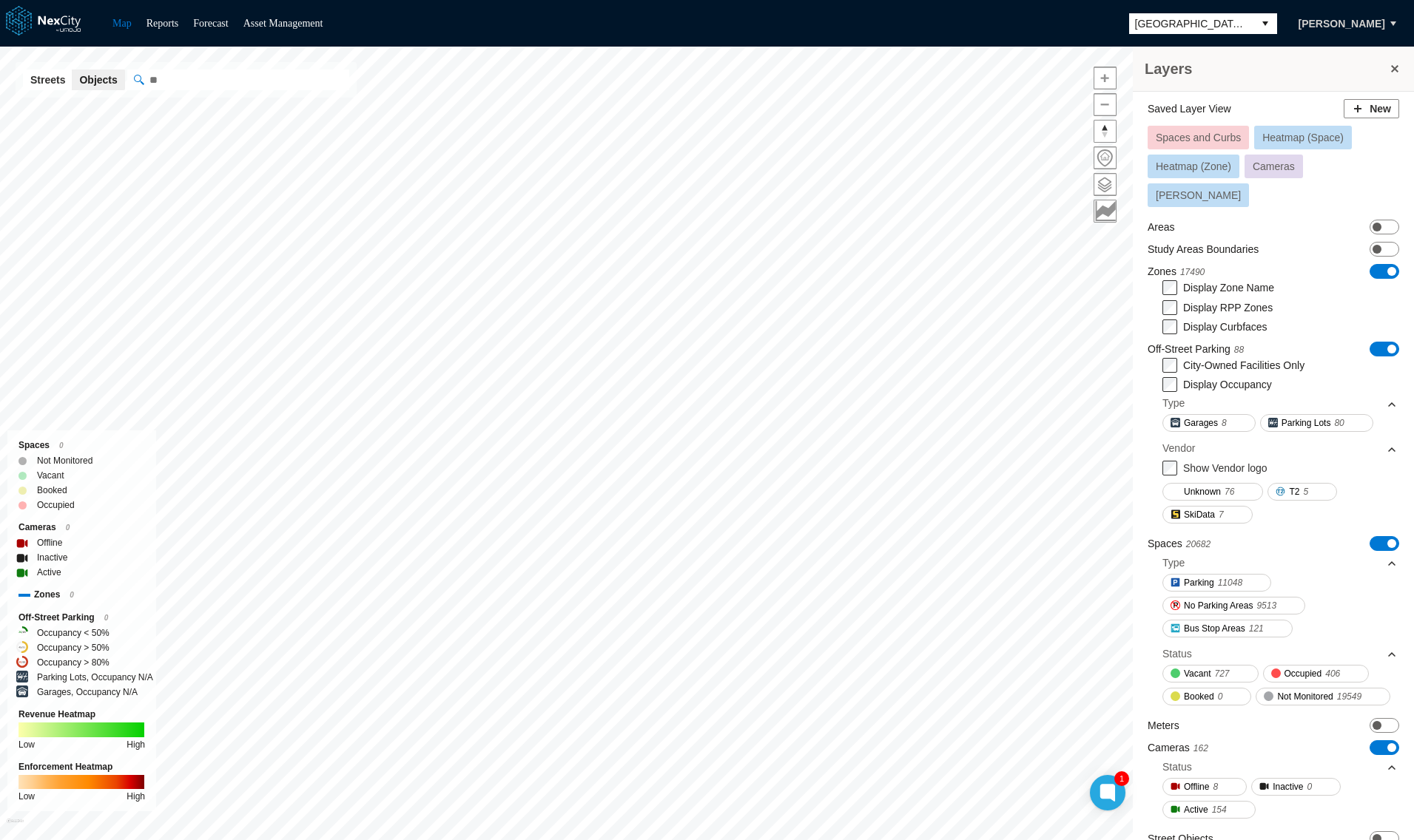
click at [1196, 167] on span "Heatmap (Zone)" at bounding box center [1193, 166] width 75 height 11
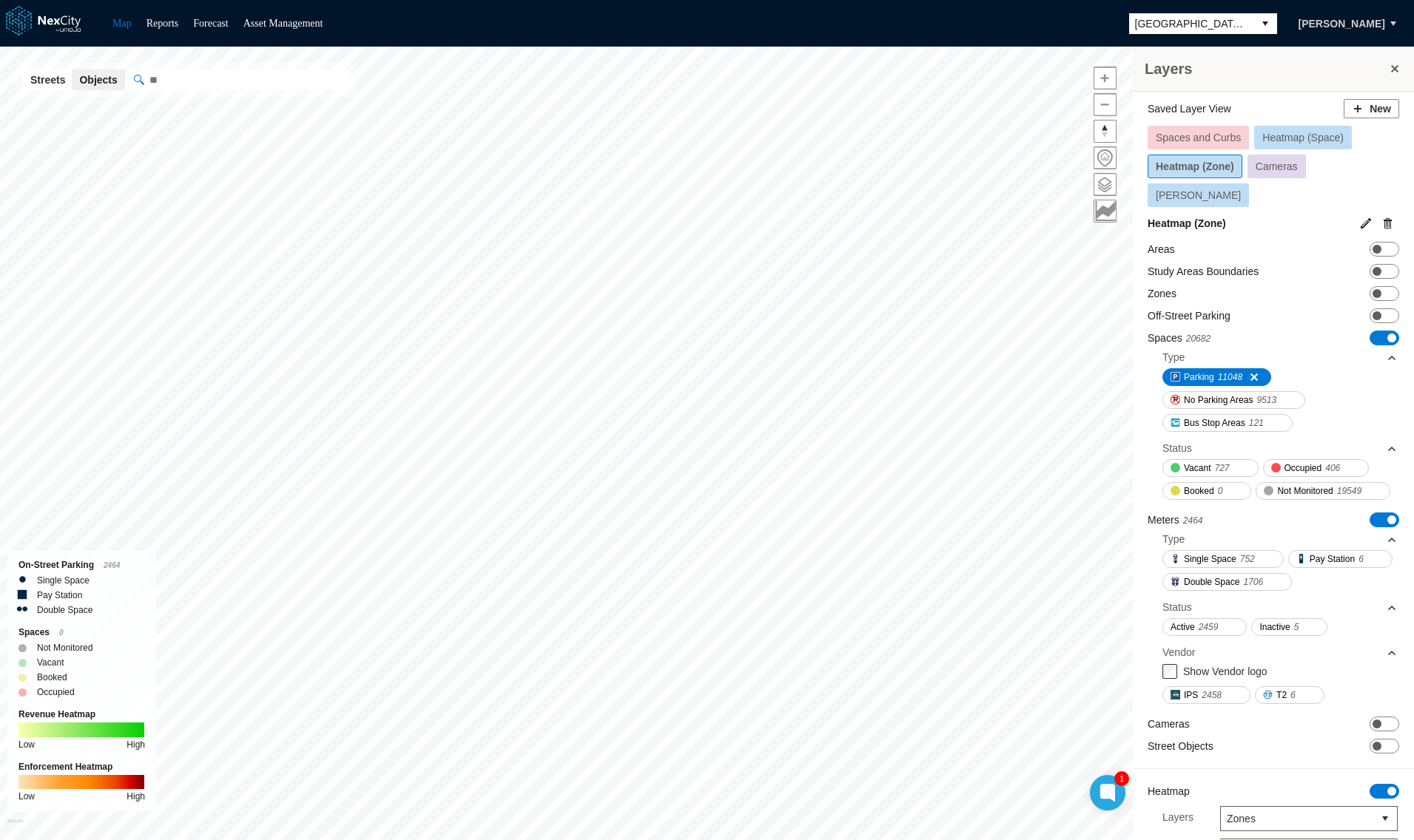
click at [1298, 135] on span "Heatmap (Space)" at bounding box center [1304, 137] width 82 height 11
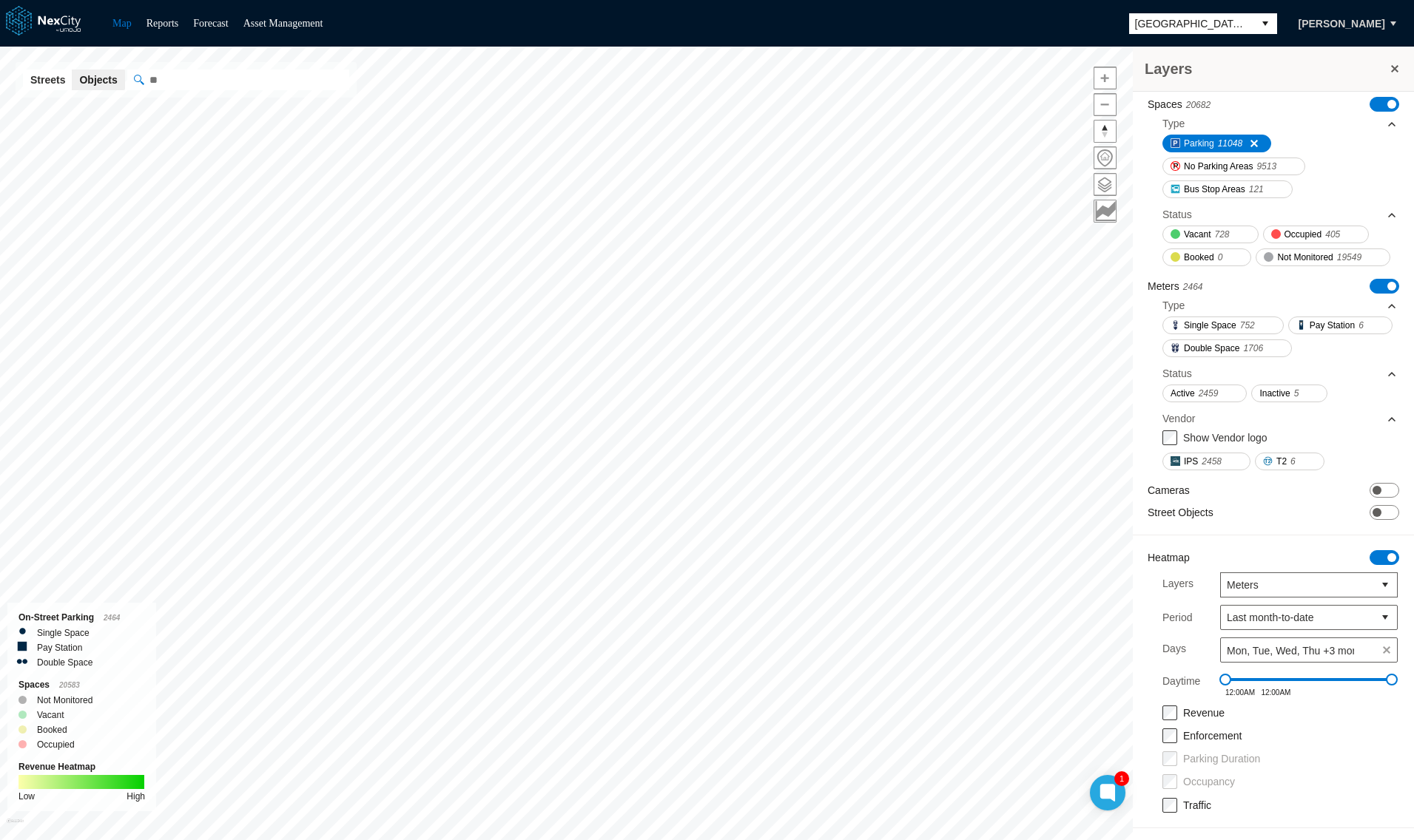
scroll to position [253, 0]
click at [1227, 619] on span "Last month-to-date" at bounding box center [1297, 618] width 141 height 15
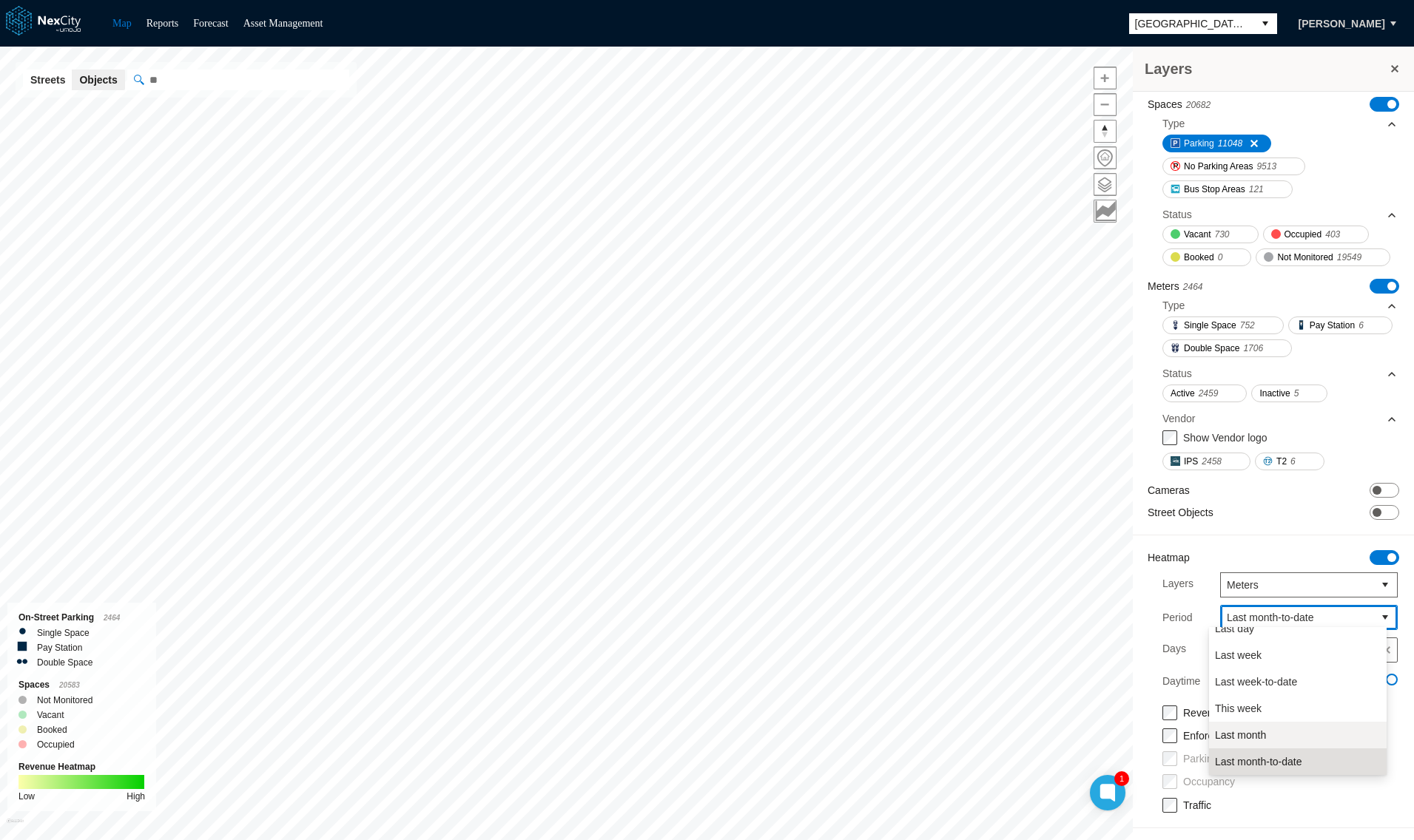
click at [1243, 741] on span "Last month" at bounding box center [1241, 735] width 51 height 15
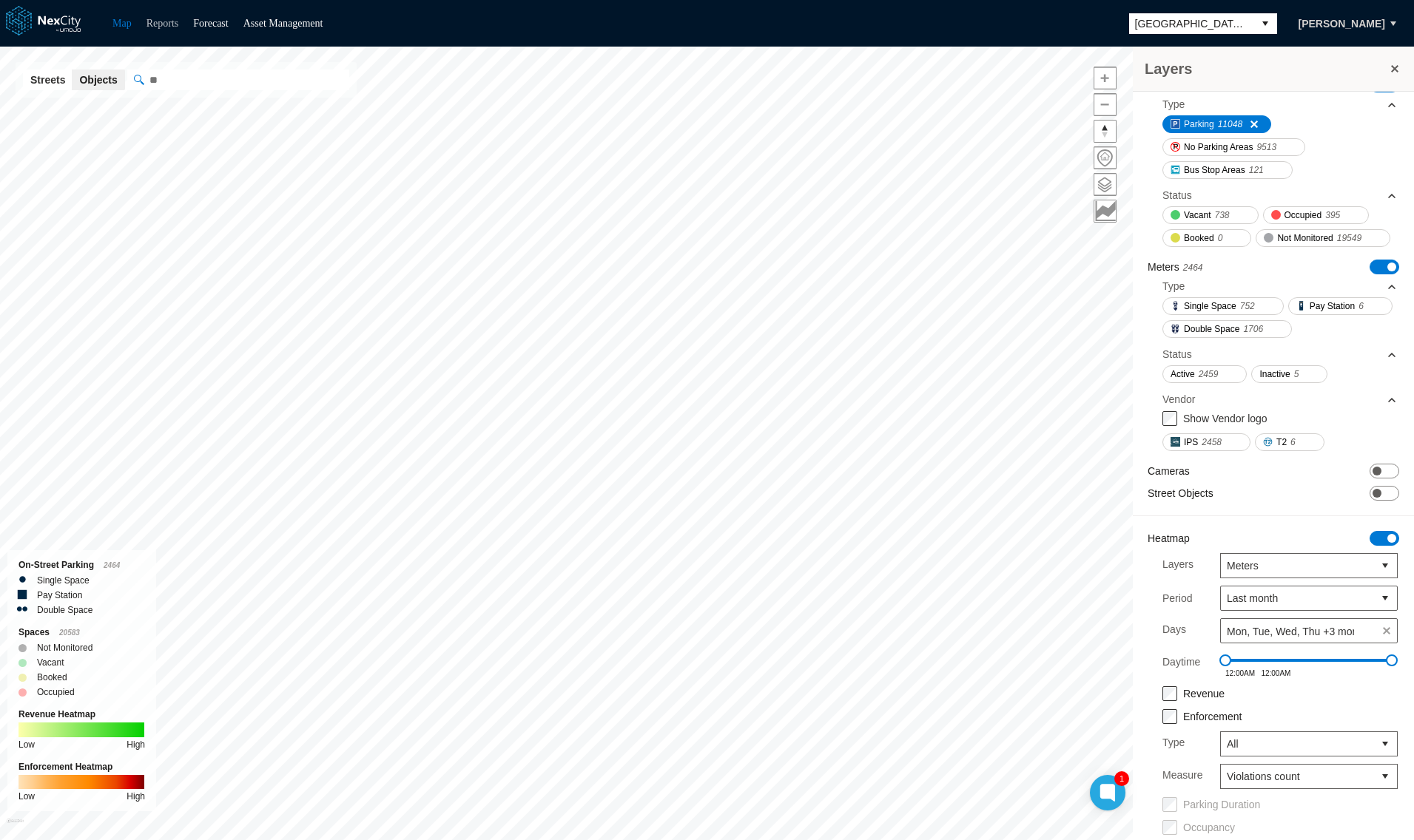
scroll to position [318, 0]
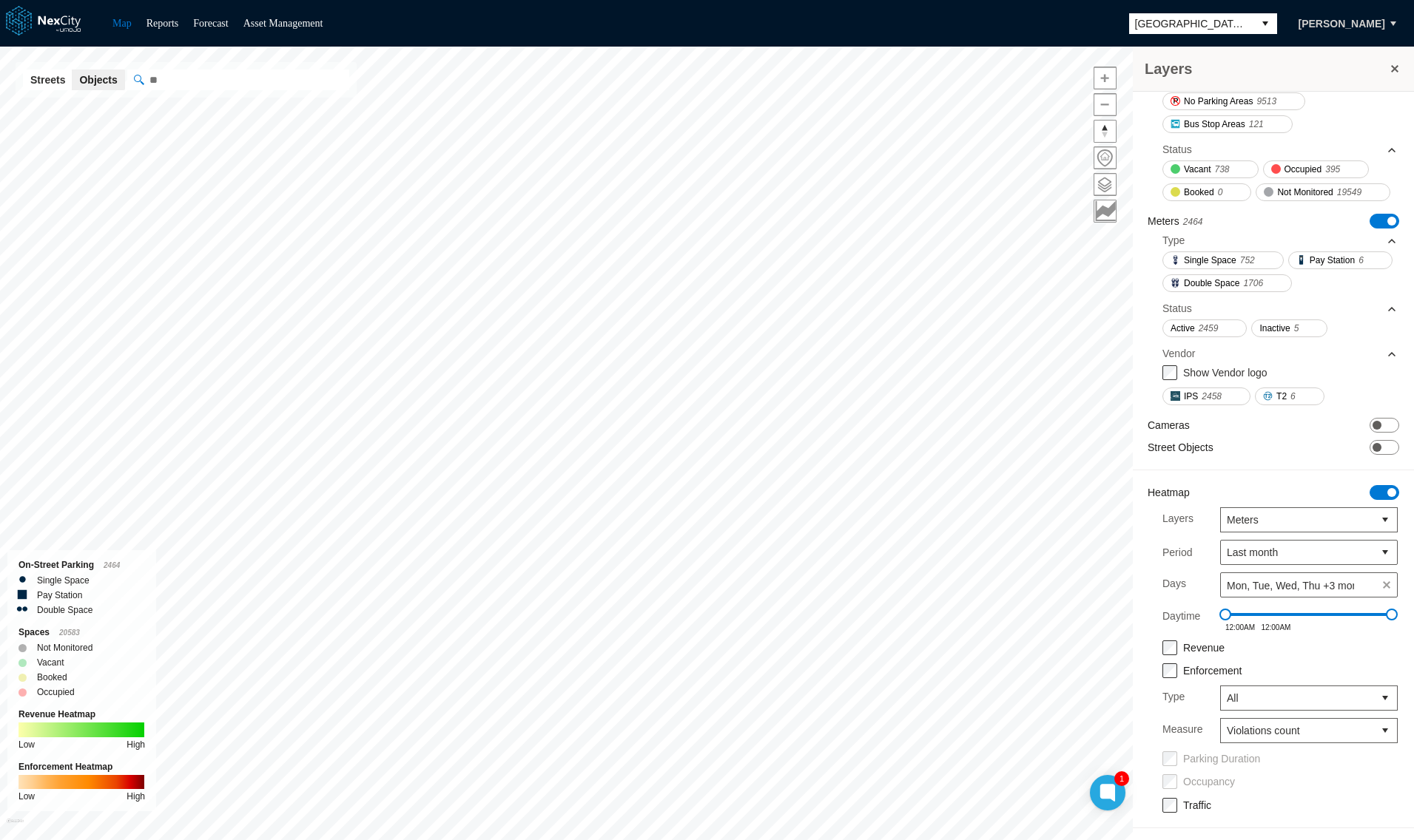
click at [1188, 809] on label "Traffic" at bounding box center [1197, 806] width 29 height 11
click at [1167, 597] on label "Days" at bounding box center [1174, 585] width 24 height 25
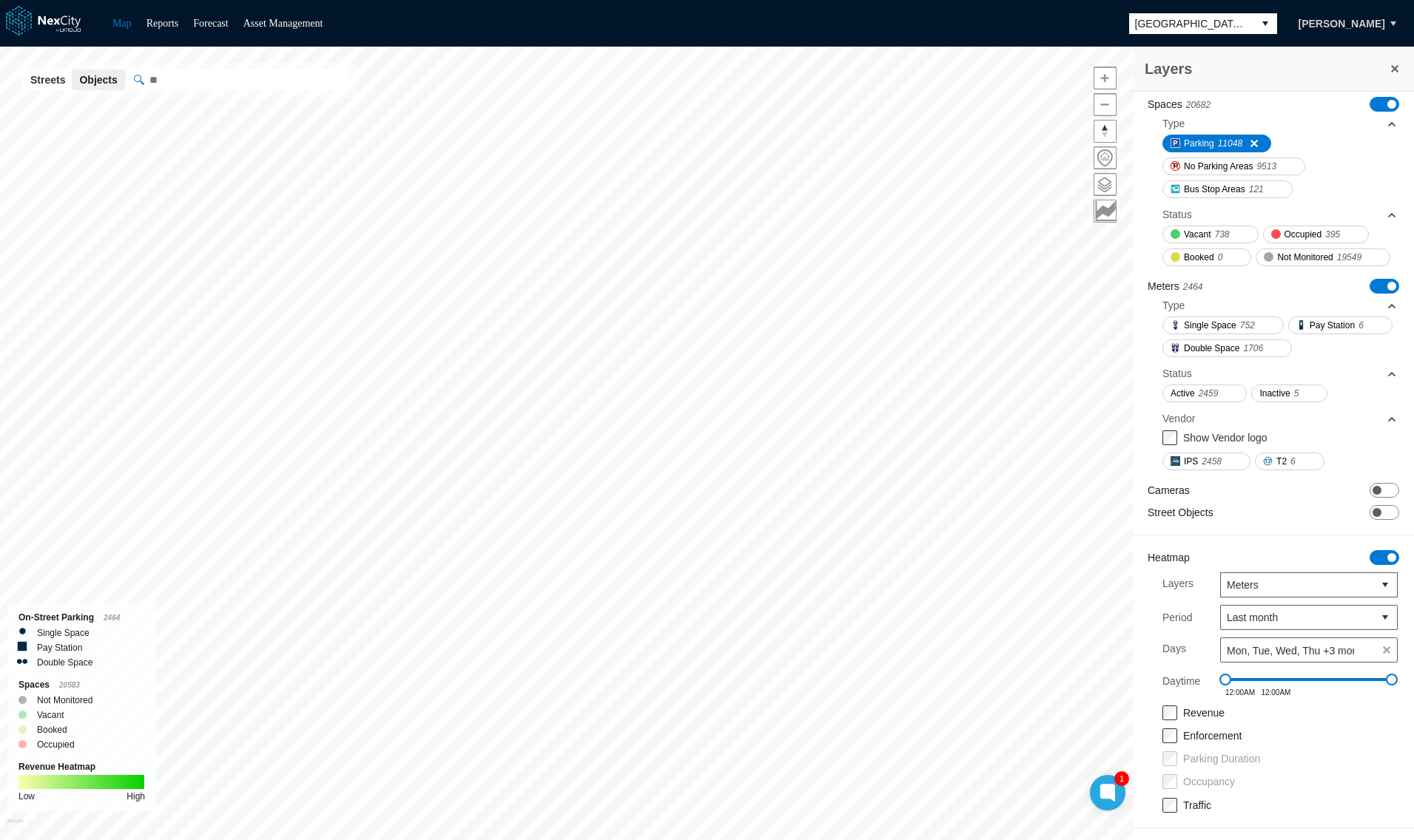
scroll to position [253, 0]
click at [1194, 808] on label "Traffic" at bounding box center [1197, 806] width 29 height 11
click at [181, 80] on input "" at bounding box center [312, 80] width 370 height 21
type input "****"
click at [88, 75] on button "Objects" at bounding box center [97, 80] width 52 height 21
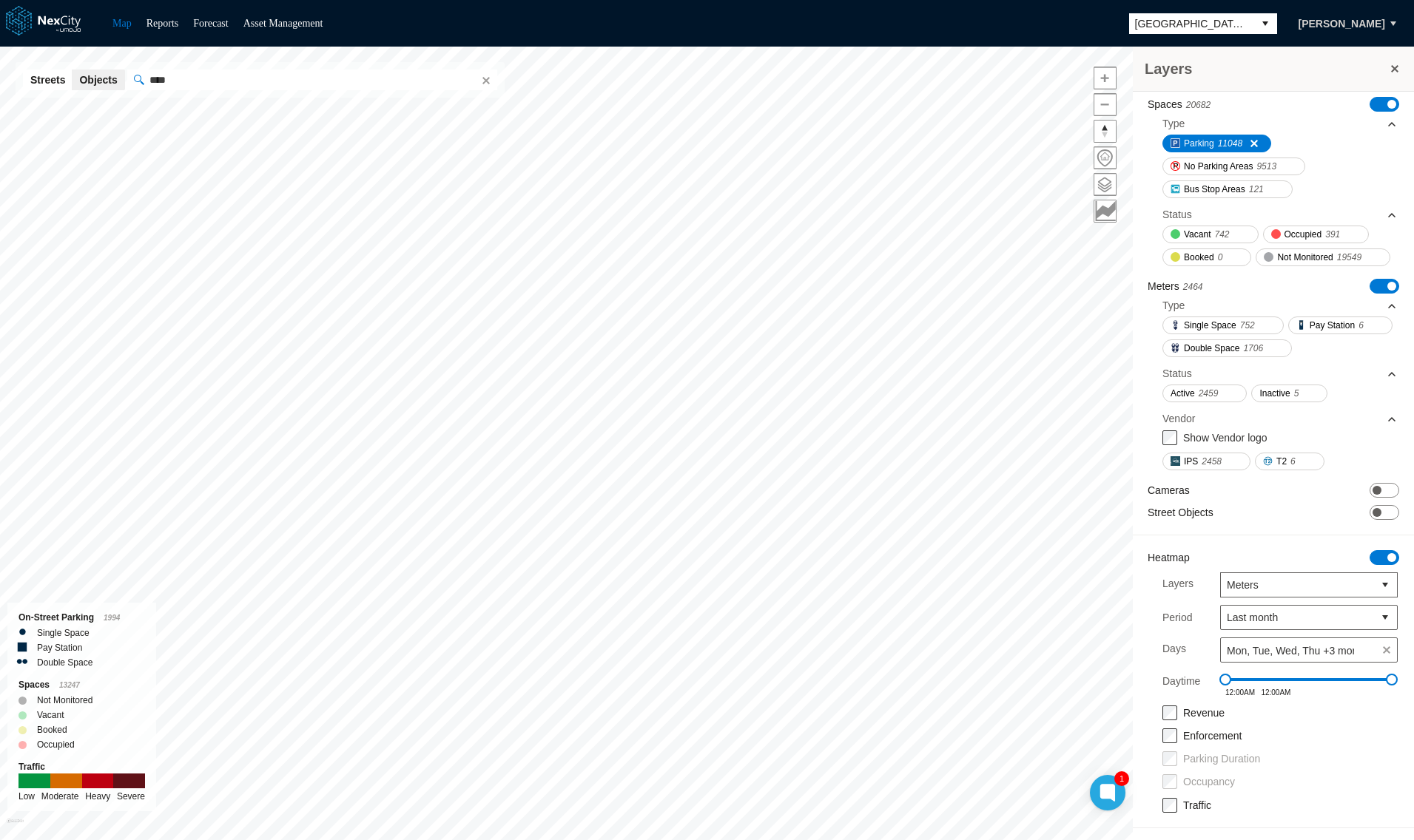
click at [48, 71] on button "Streets" at bounding box center [48, 80] width 49 height 21
click at [202, 85] on input "" at bounding box center [312, 80] width 370 height 21
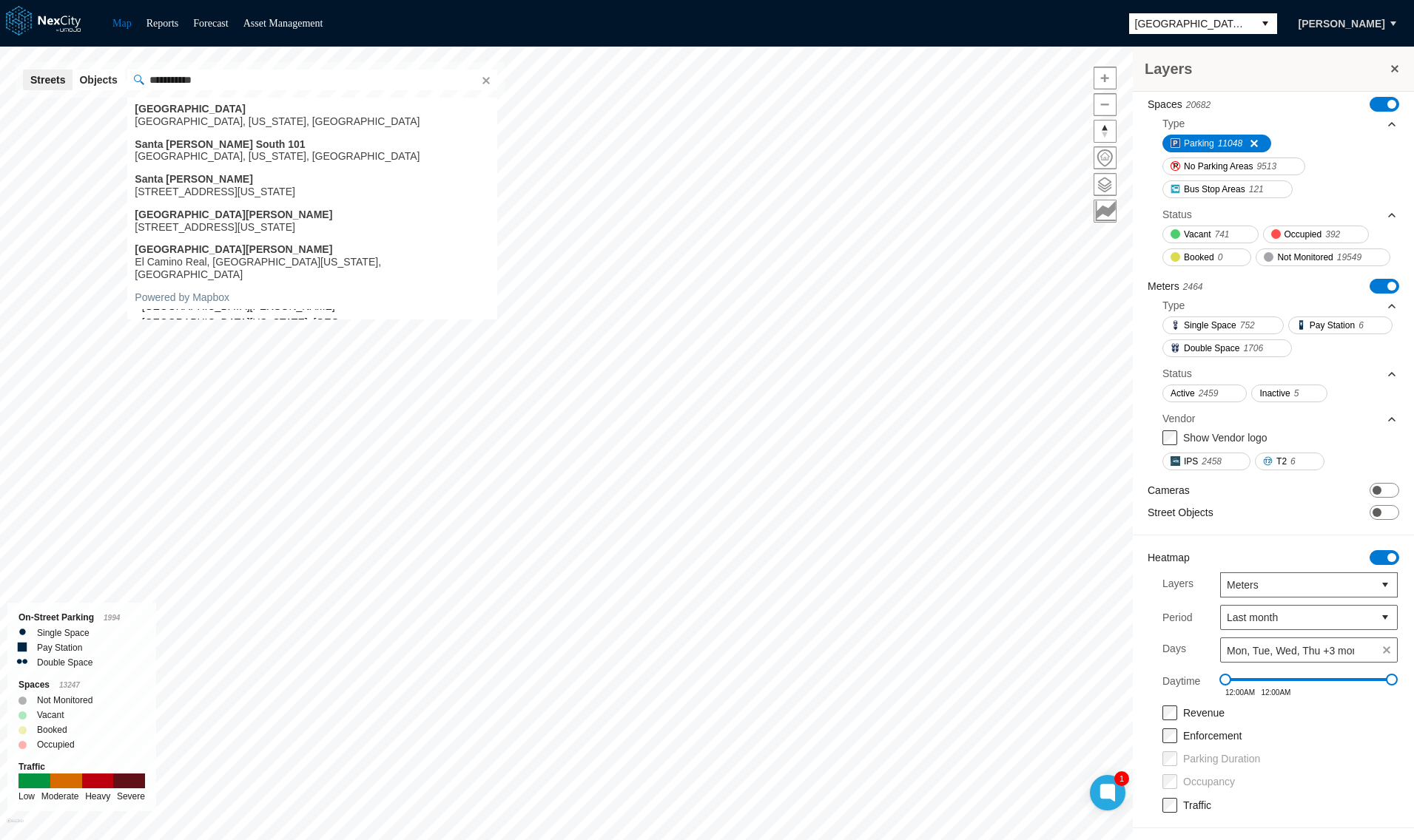
click at [139, 115] on div "Santa Clara, California, United States" at bounding box center [277, 121] width 285 height 12
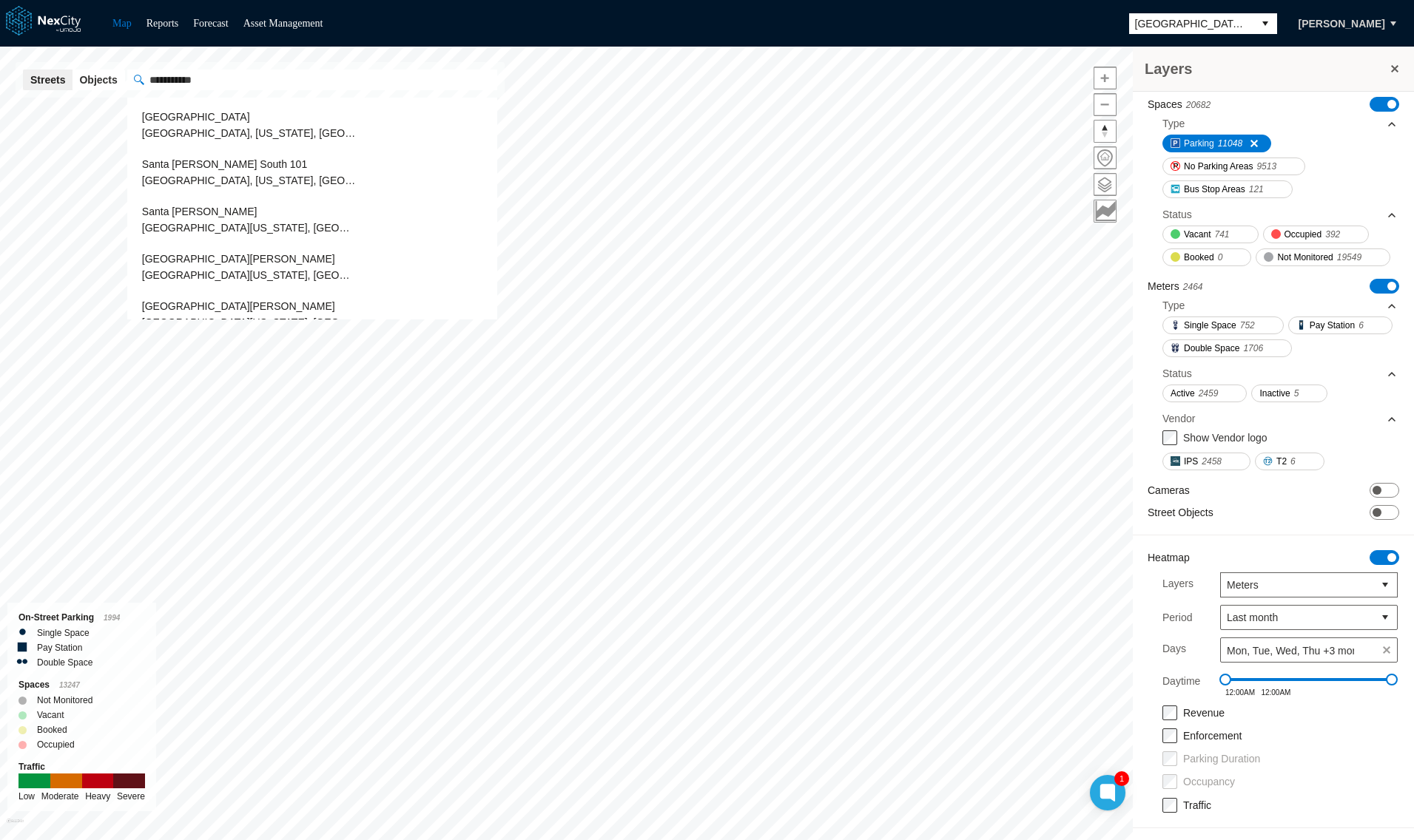
type input "**********"
click at [191, 127] on span "Santa Clara, California, United States" at bounding box center [284, 133] width 285 height 11
click at [104, 82] on button "Objects" at bounding box center [97, 80] width 52 height 21
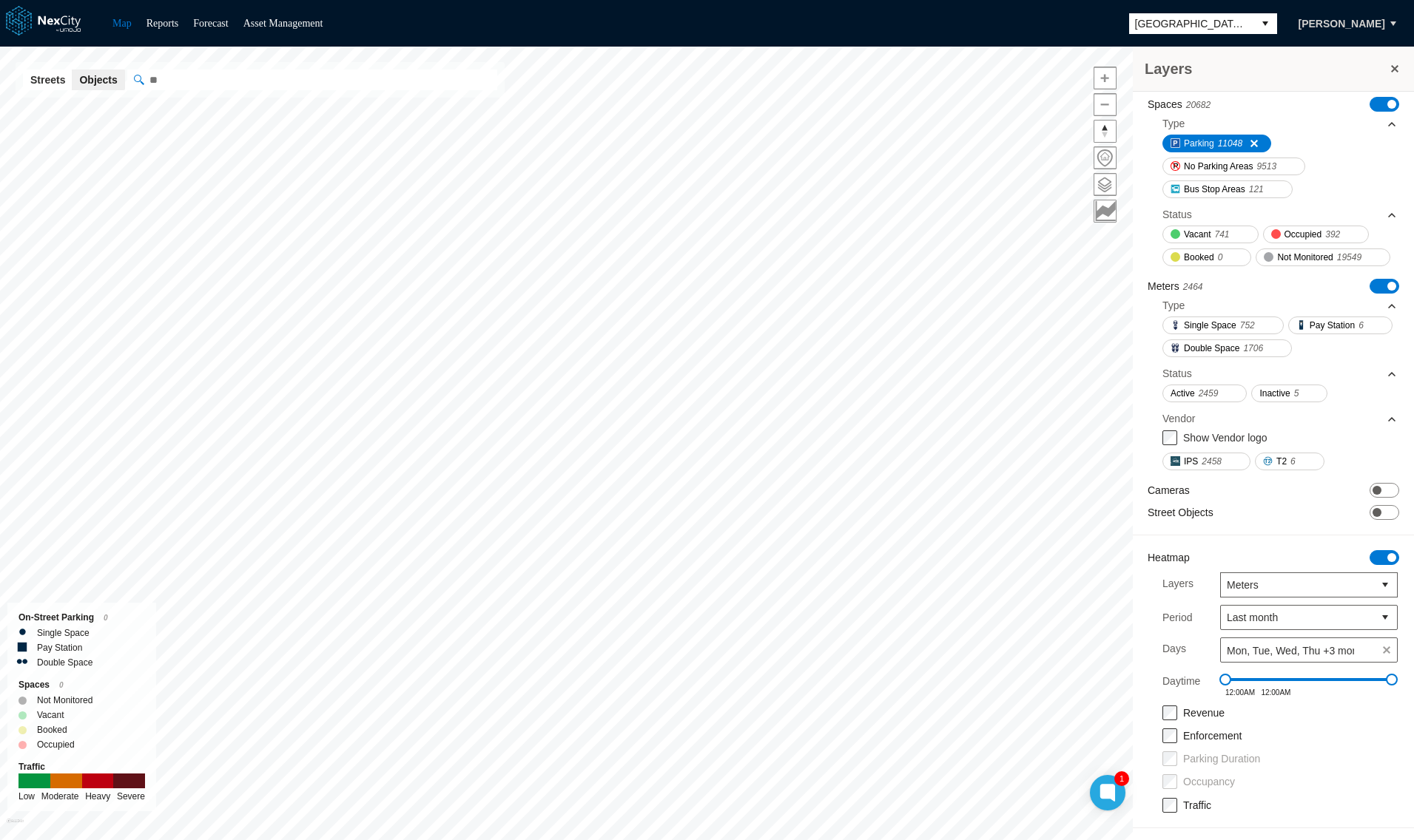
click at [161, 82] on input "" at bounding box center [312, 80] width 370 height 21
click at [164, 78] on input "*********" at bounding box center [312, 80] width 370 height 21
click at [221, 76] on input "**********" at bounding box center [312, 80] width 370 height 21
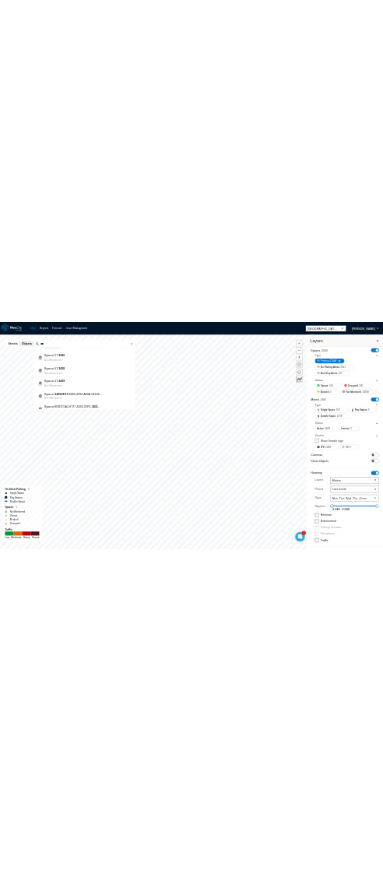
scroll to position [314, 0]
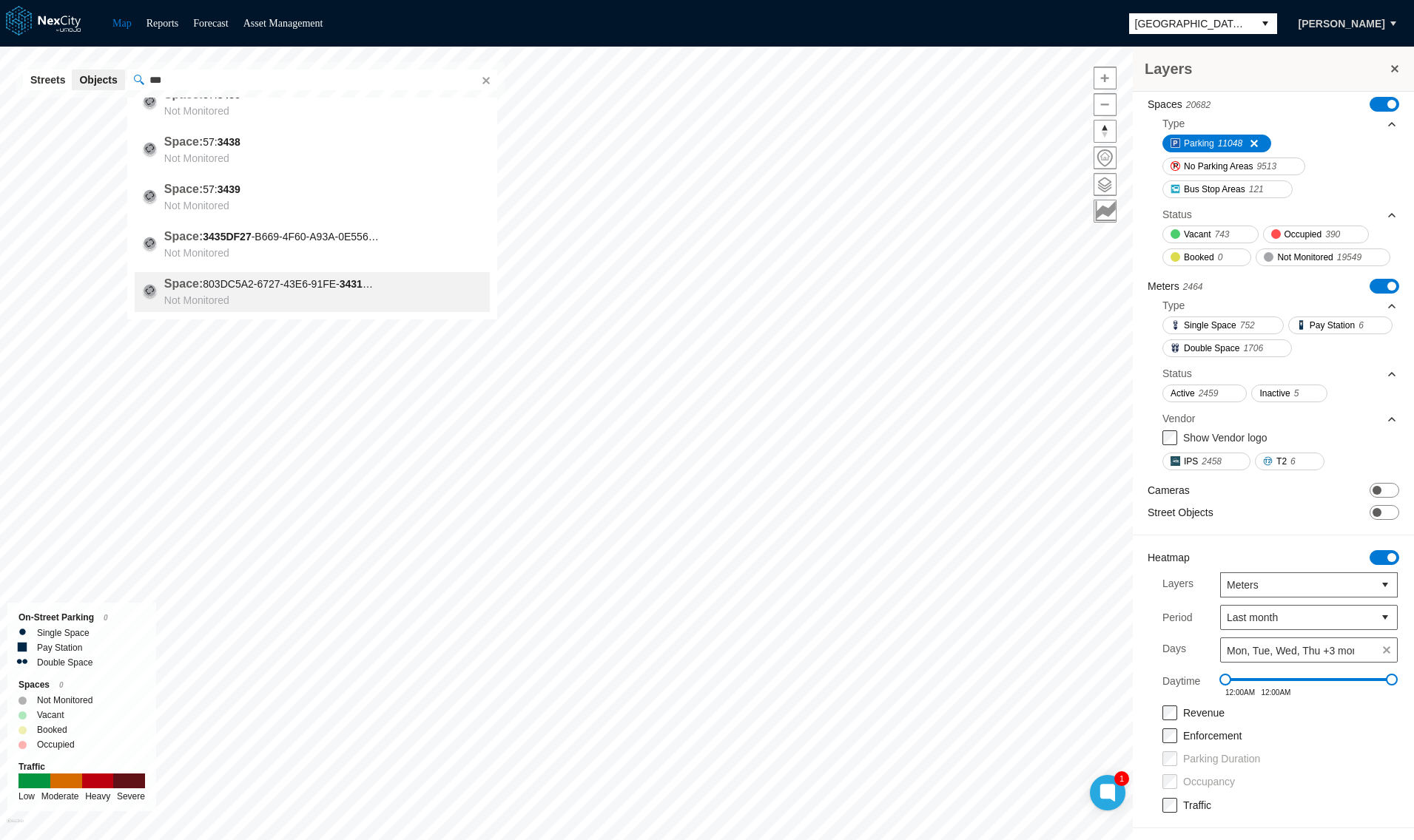
type input "**********"
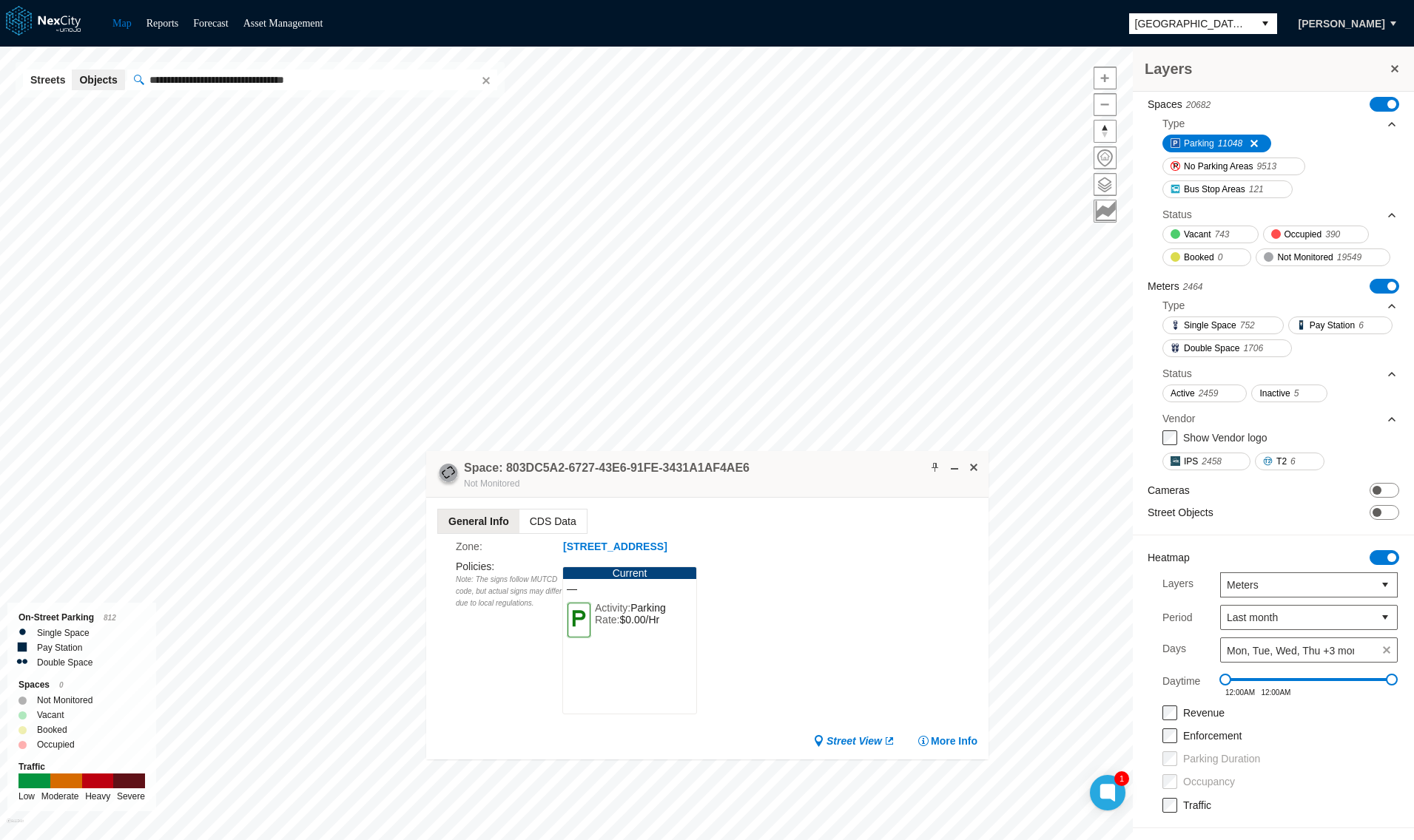
click at [541, 518] on span "CDS Data" at bounding box center [552, 521] width 68 height 24
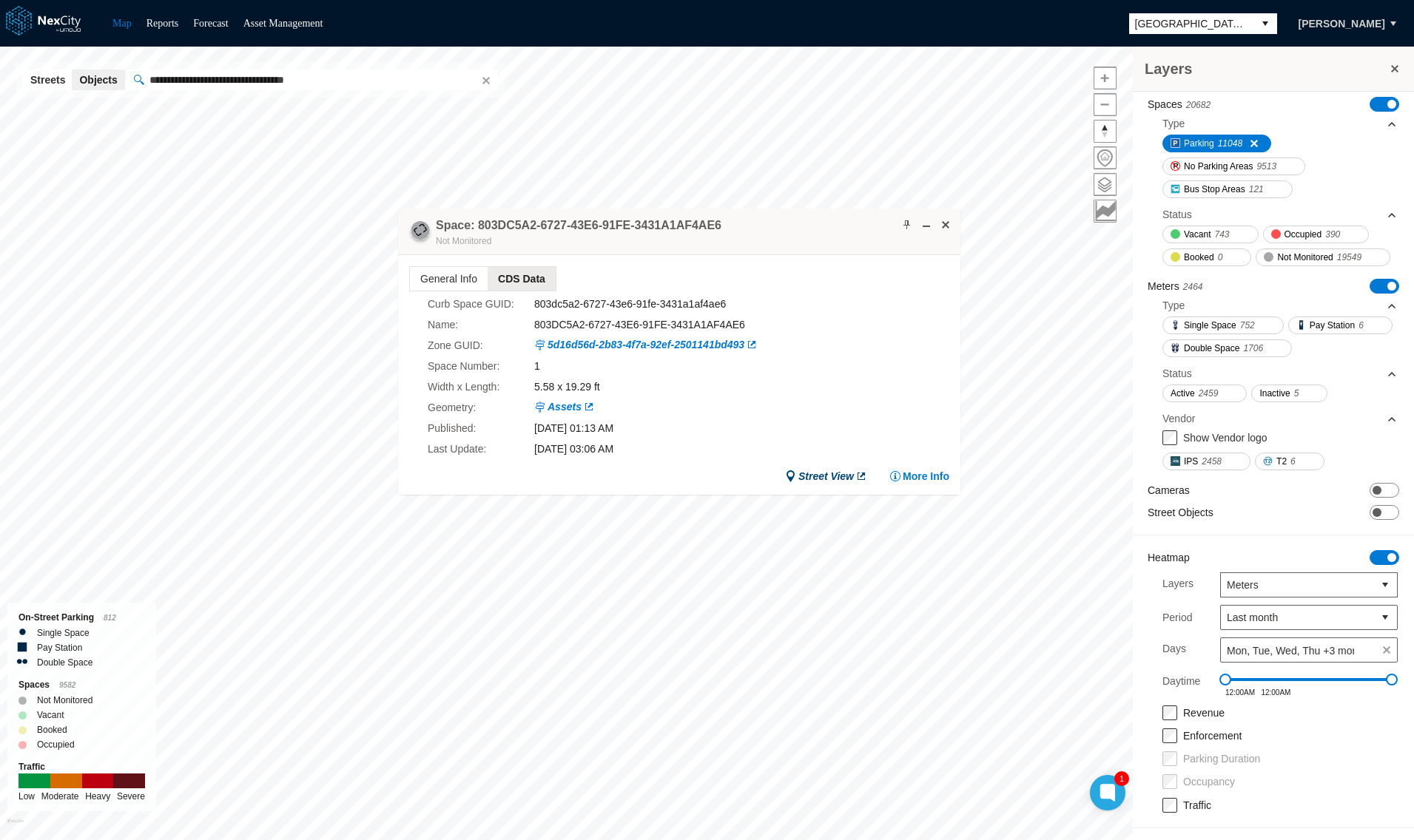
click at [827, 472] on link "Street View" at bounding box center [826, 477] width 82 height 15
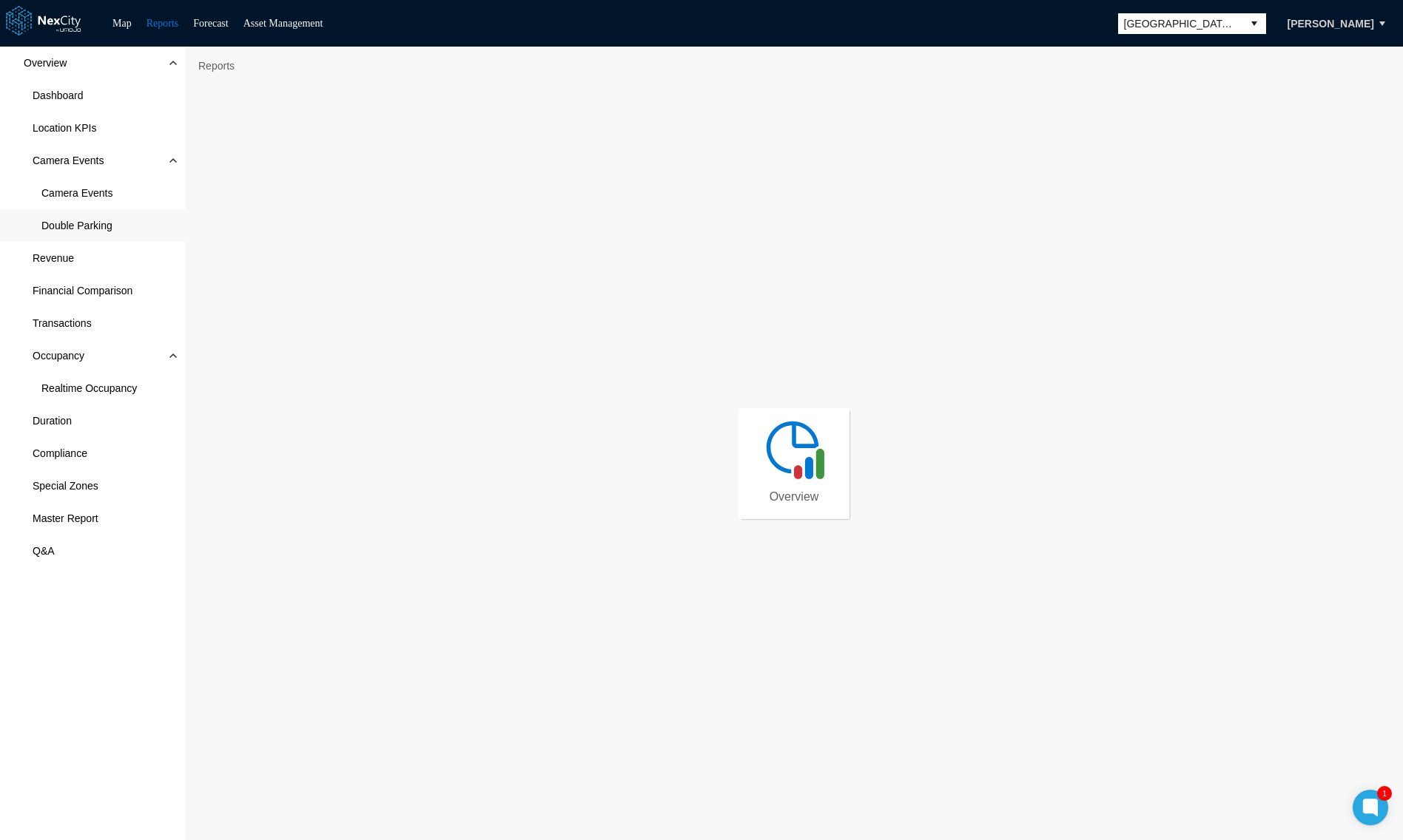
click at [73, 225] on span "Double Parking" at bounding box center [77, 225] width 71 height 15
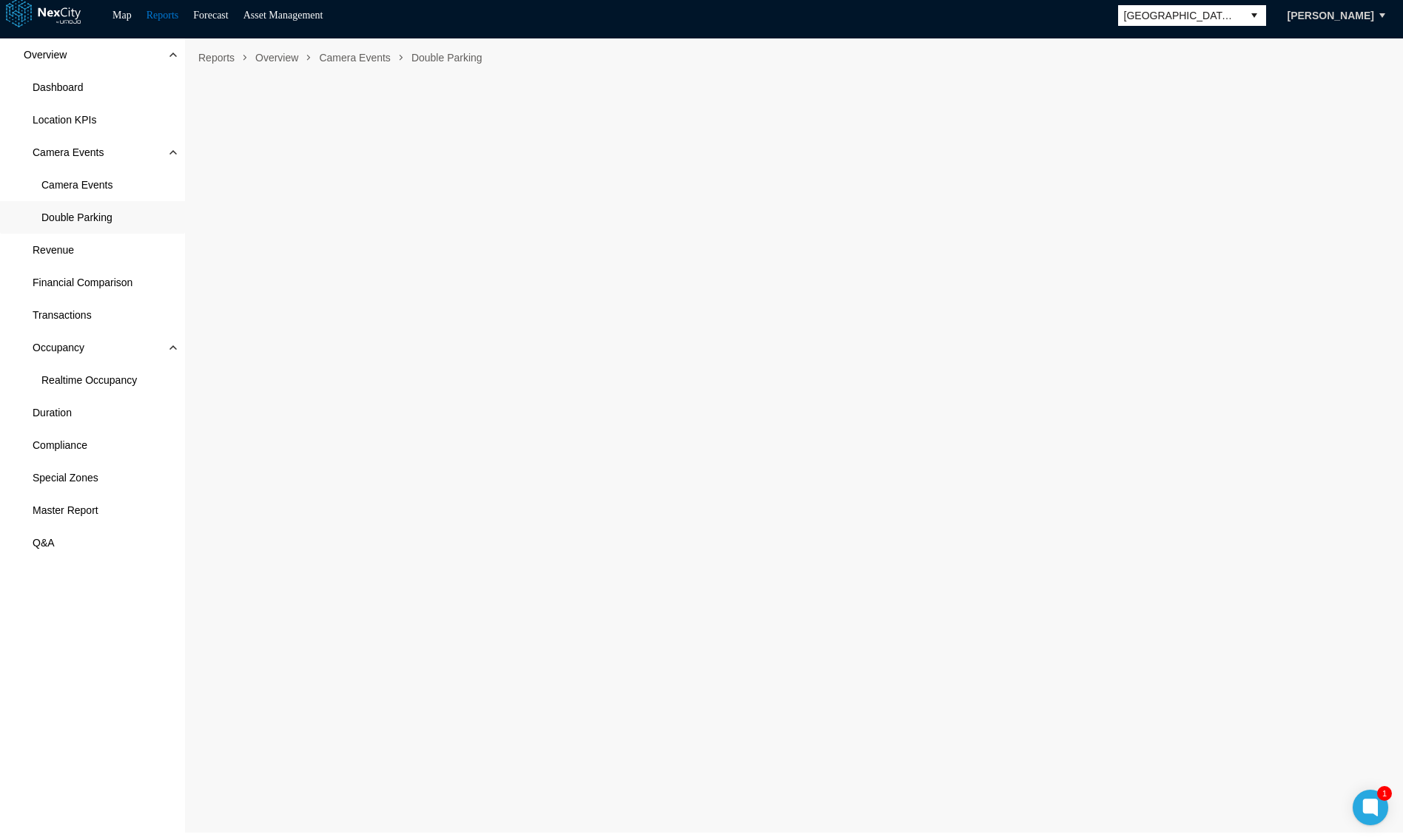
click at [139, 653] on div "Overview Dashboard Location KPIs Camera Events Camera Events Double Parking Rev…" at bounding box center [92, 435] width 185 height 794
